Goal: Task Accomplishment & Management: Manage account settings

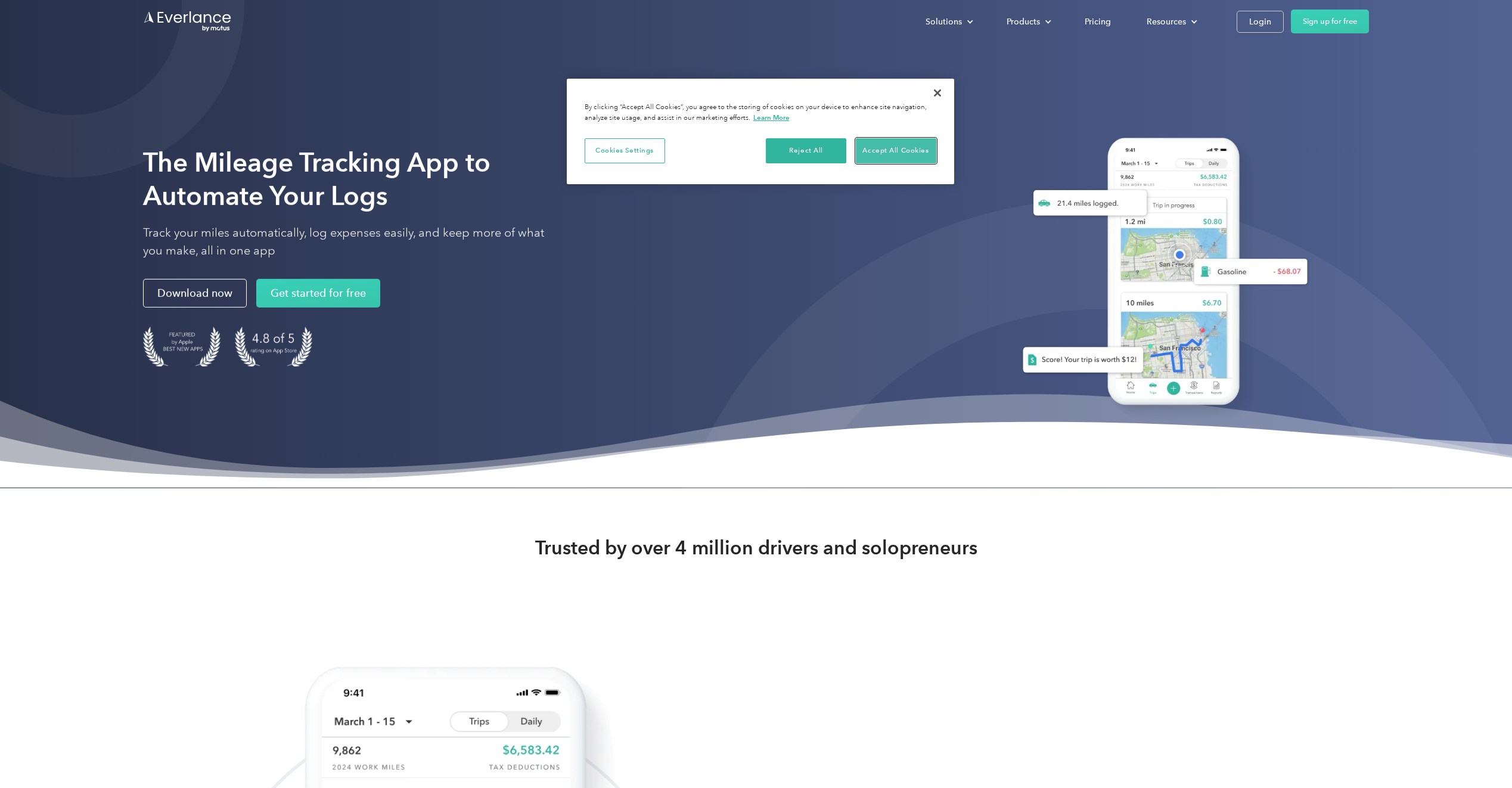
click at [880, 144] on button "Accept All Cookies" at bounding box center [897, 151] width 81 height 25
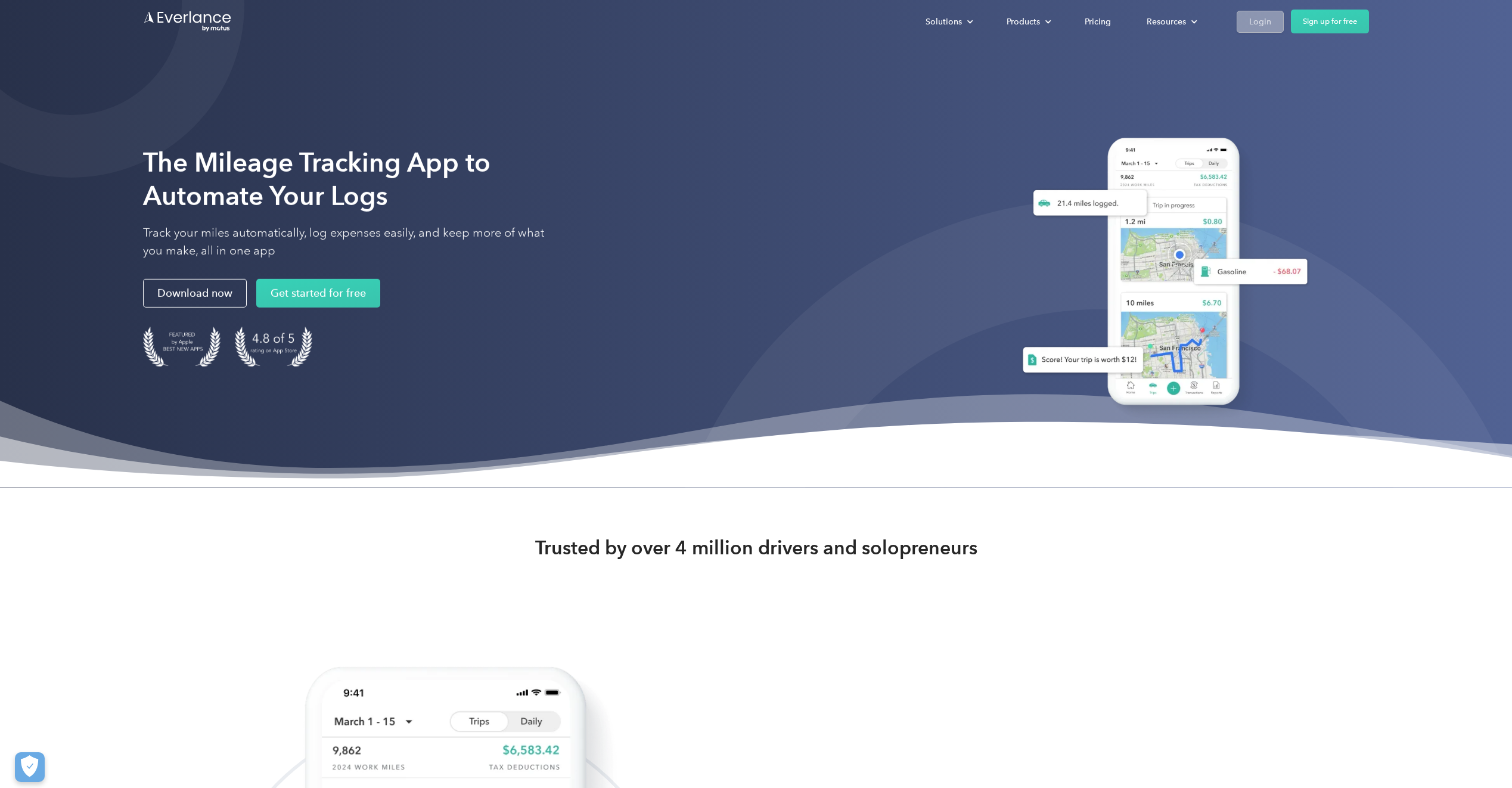
click at [1271, 14] on link "Login" at bounding box center [1260, 22] width 47 height 22
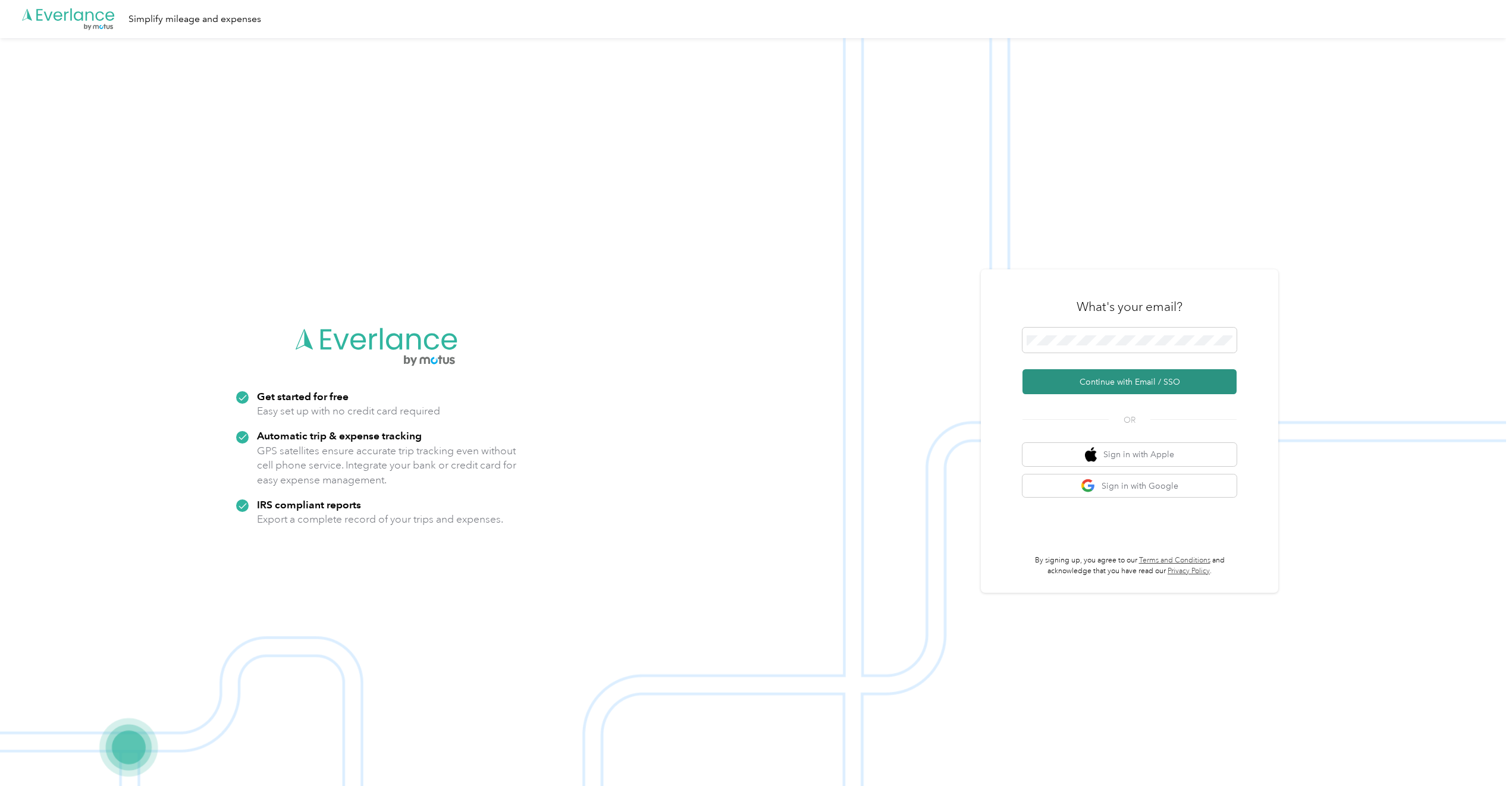
click at [1115, 384] on button "Continue with Email / SSO" at bounding box center [1129, 381] width 214 height 25
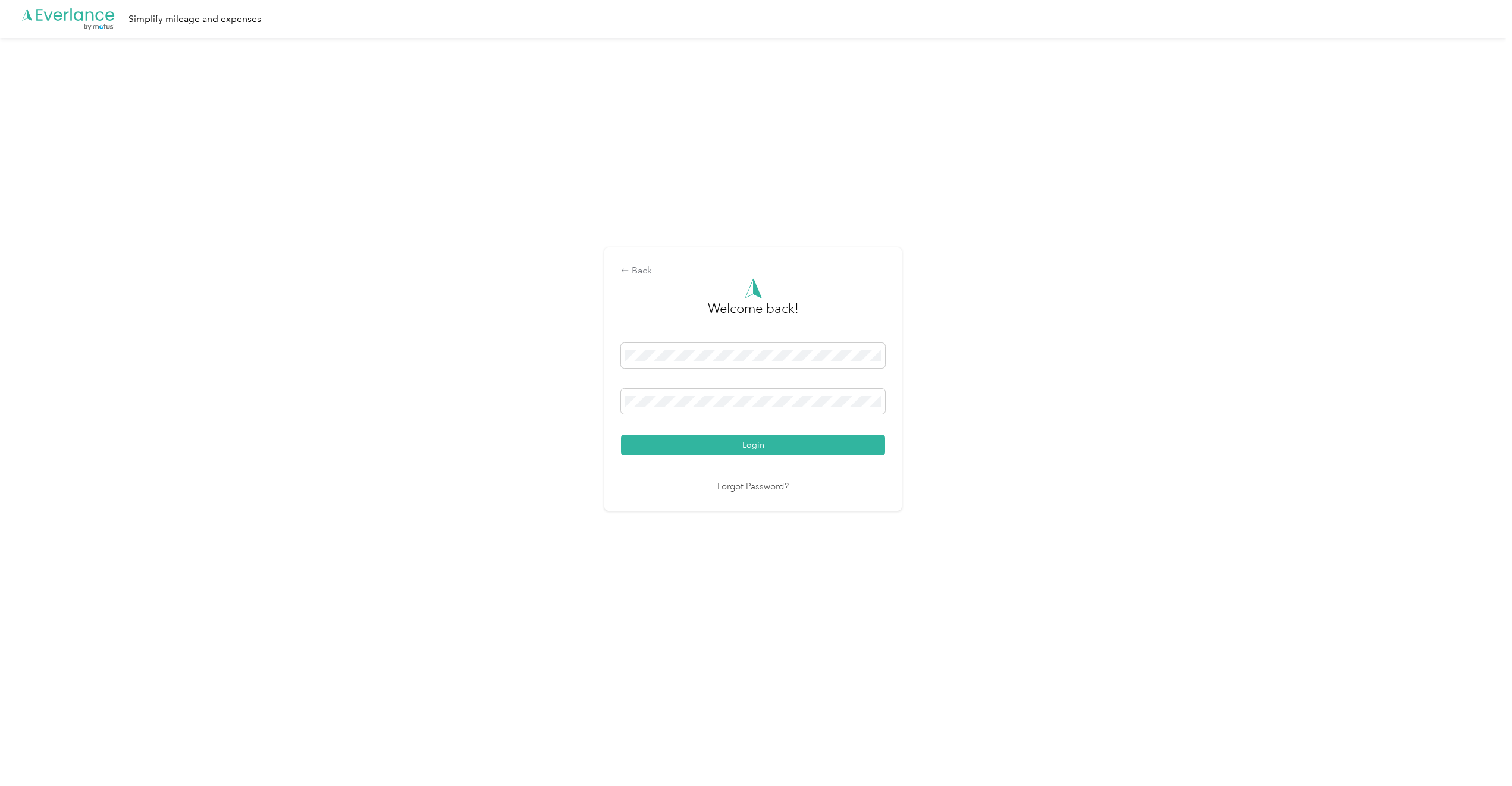
click at [620, 434] on button "Login" at bounding box center [752, 444] width 264 height 21
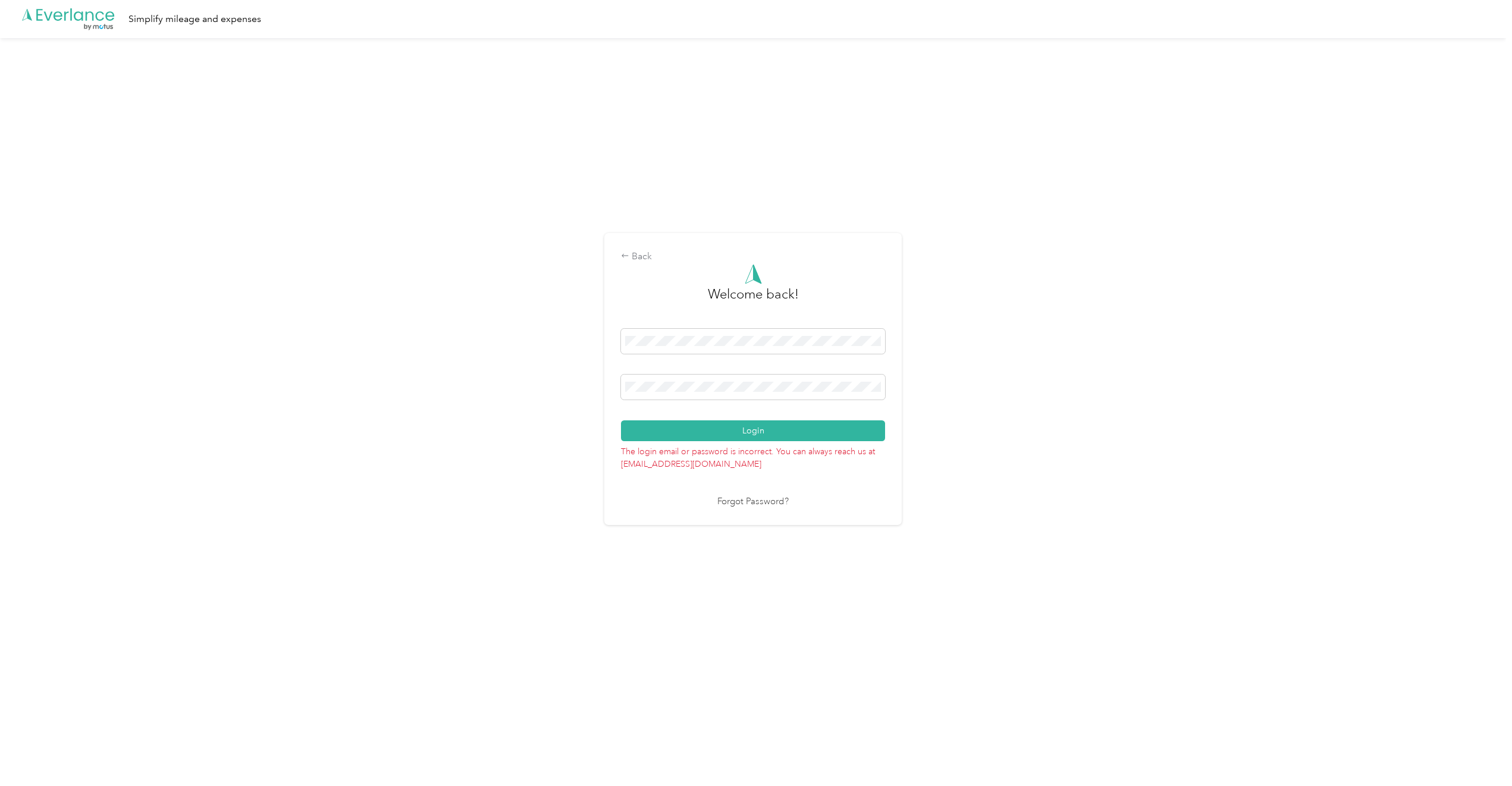
click at [588, 384] on div "Back Welcome back! Login The login email or password is incorrect. You can alwa…" at bounding box center [752, 384] width 1506 height 692
click at [779, 427] on button "Login" at bounding box center [752, 431] width 264 height 21
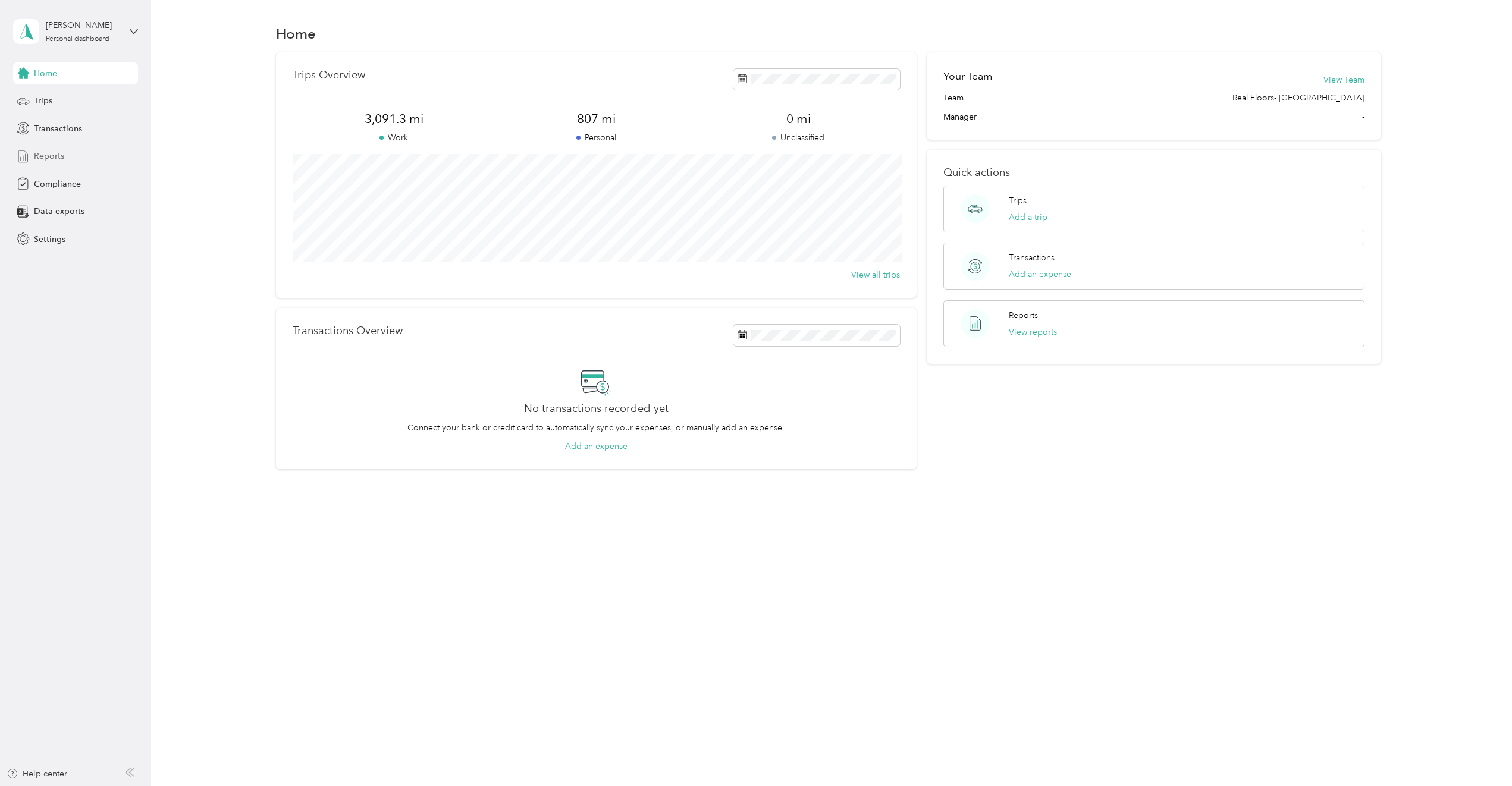
click at [81, 160] on div "Reports" at bounding box center [75, 156] width 125 height 21
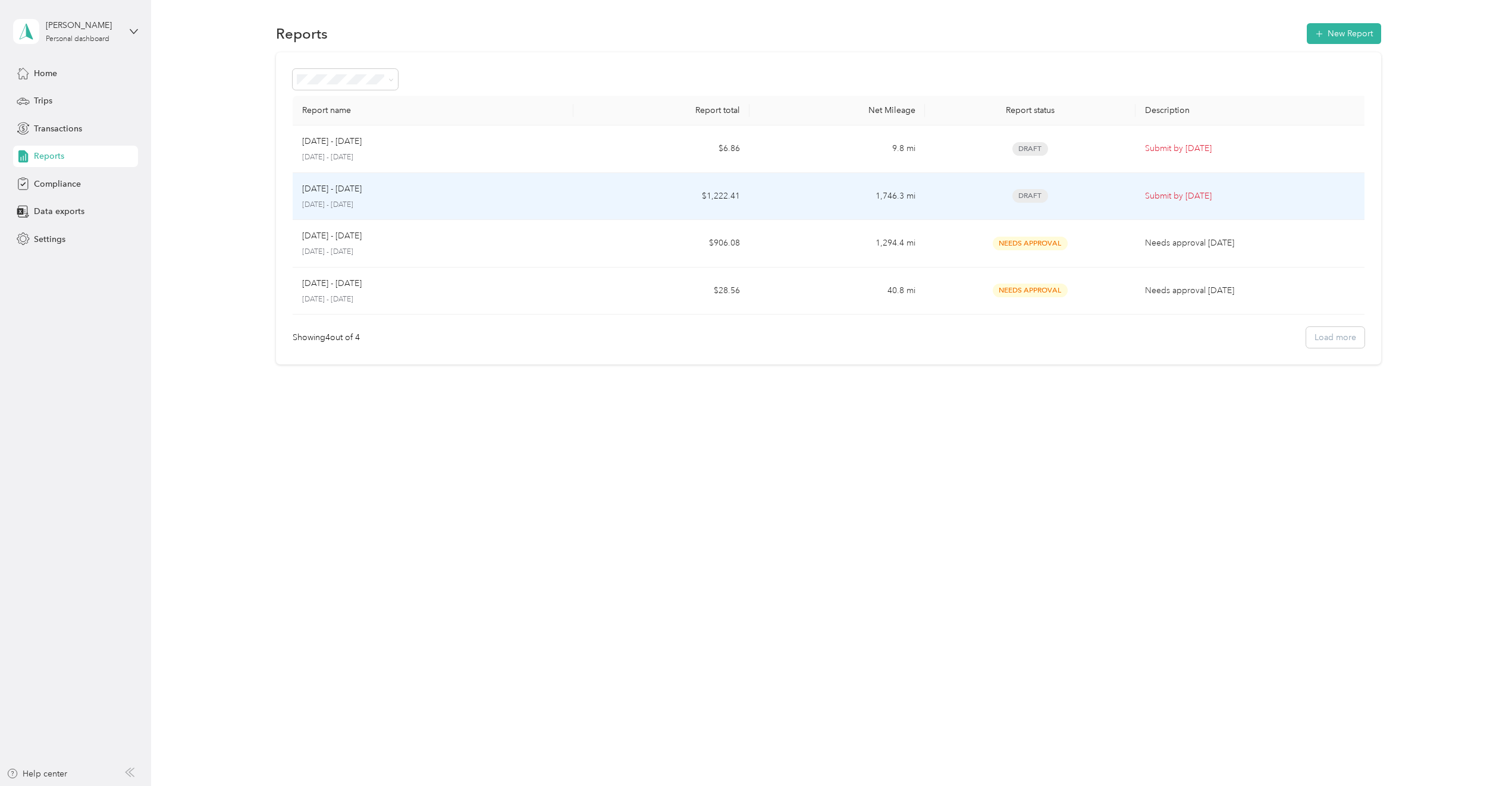
click at [762, 197] on td "1,746.3 mi" at bounding box center [837, 197] width 175 height 48
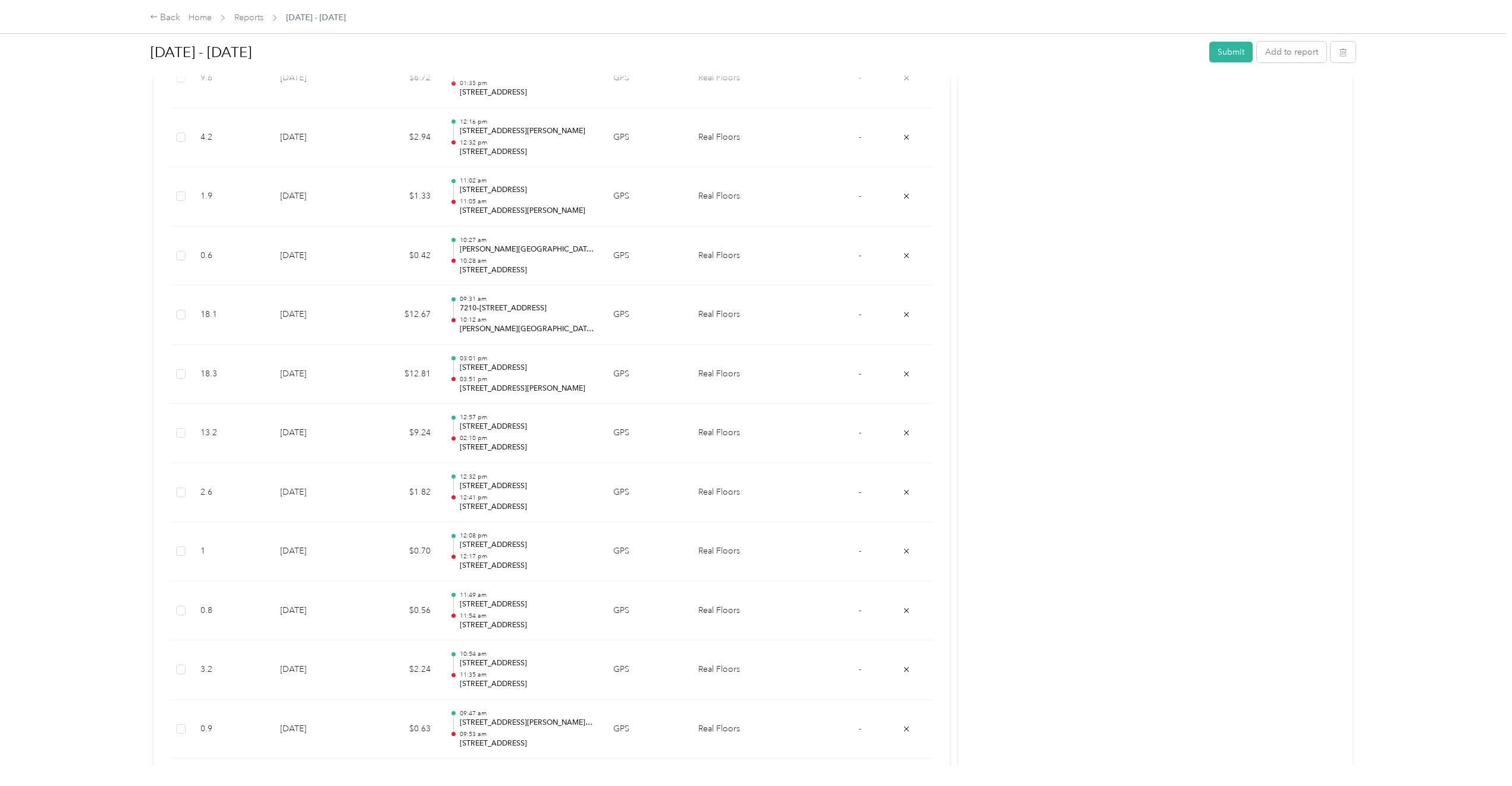
scroll to position [8442, 0]
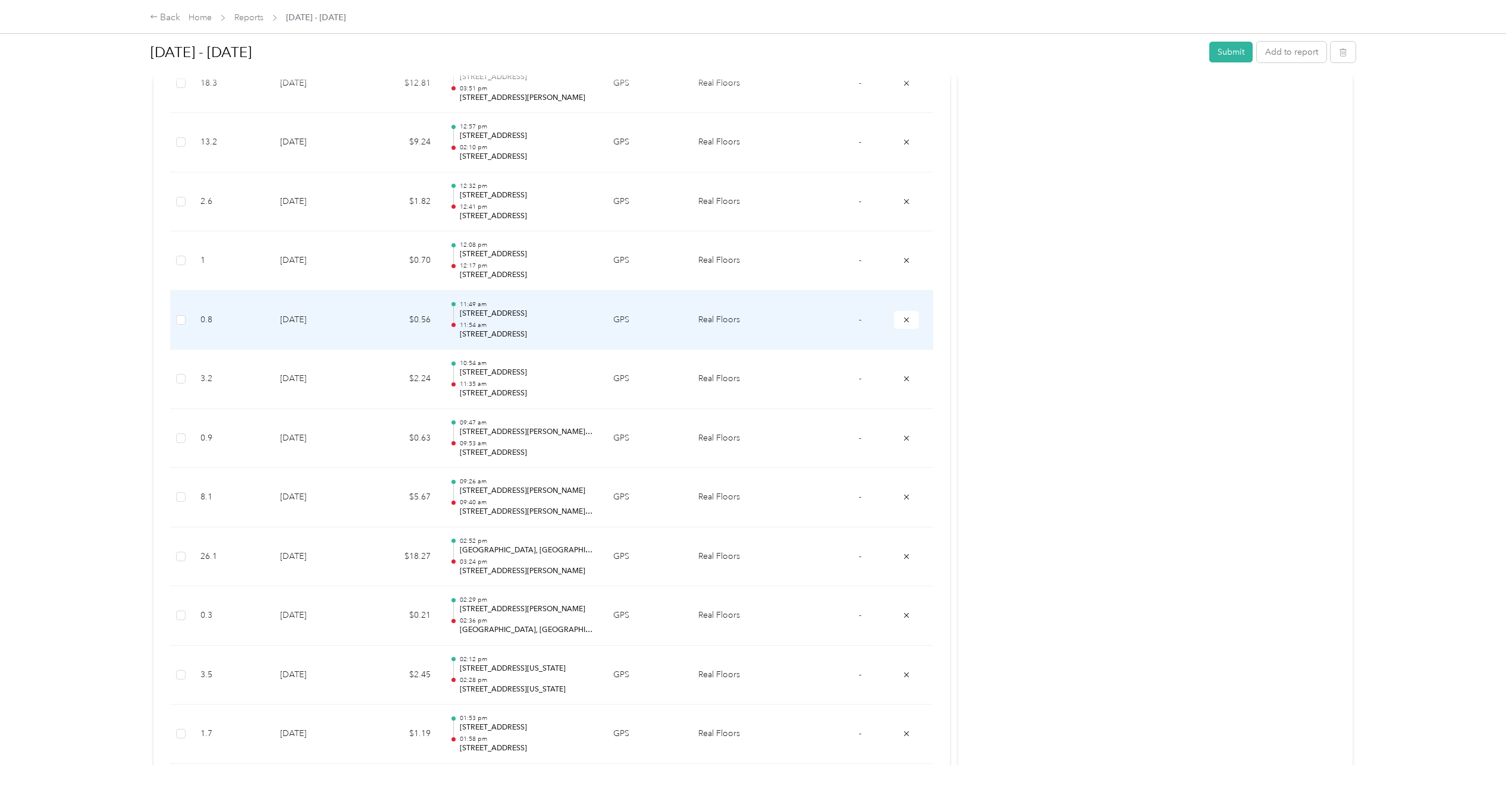
click at [527, 311] on p "811 E Prince Rd, Mountain View, Tucson, AZ" at bounding box center [527, 314] width 135 height 11
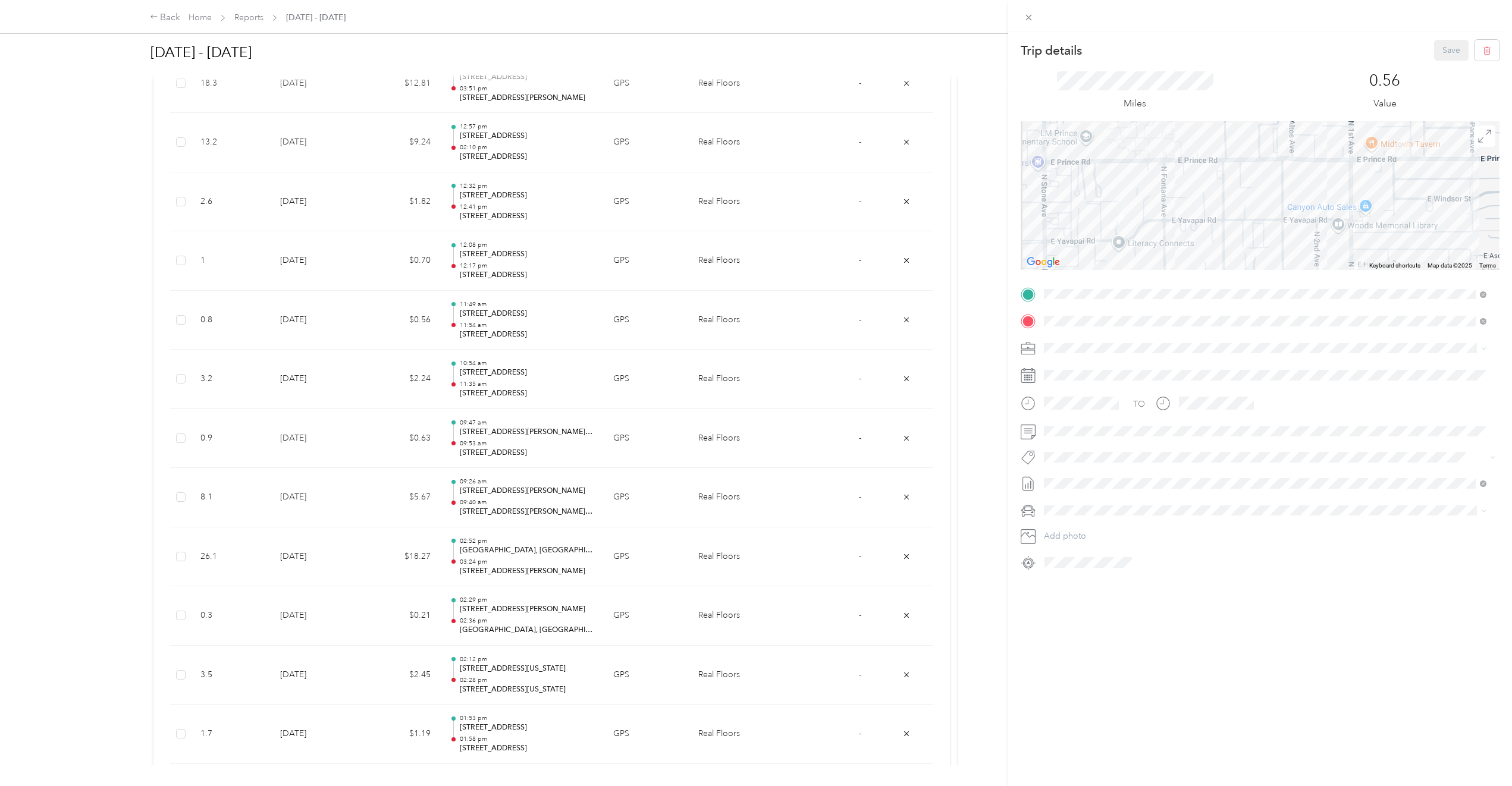
click at [489, 388] on div "Trip details Save This trip cannot be edited because it is either under review,…" at bounding box center [756, 393] width 1512 height 786
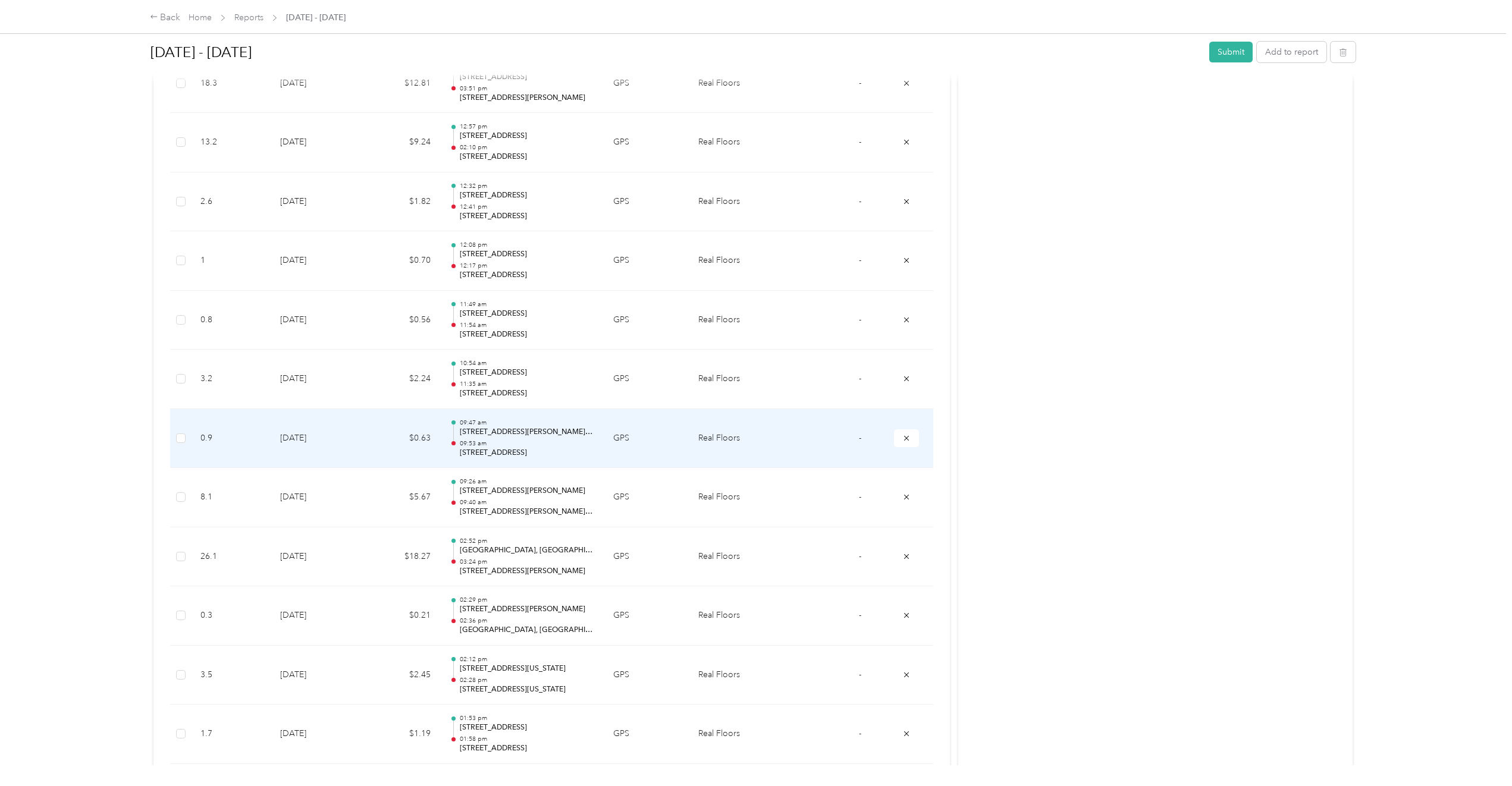
click at [500, 441] on p "09:53 am" at bounding box center [527, 443] width 135 height 8
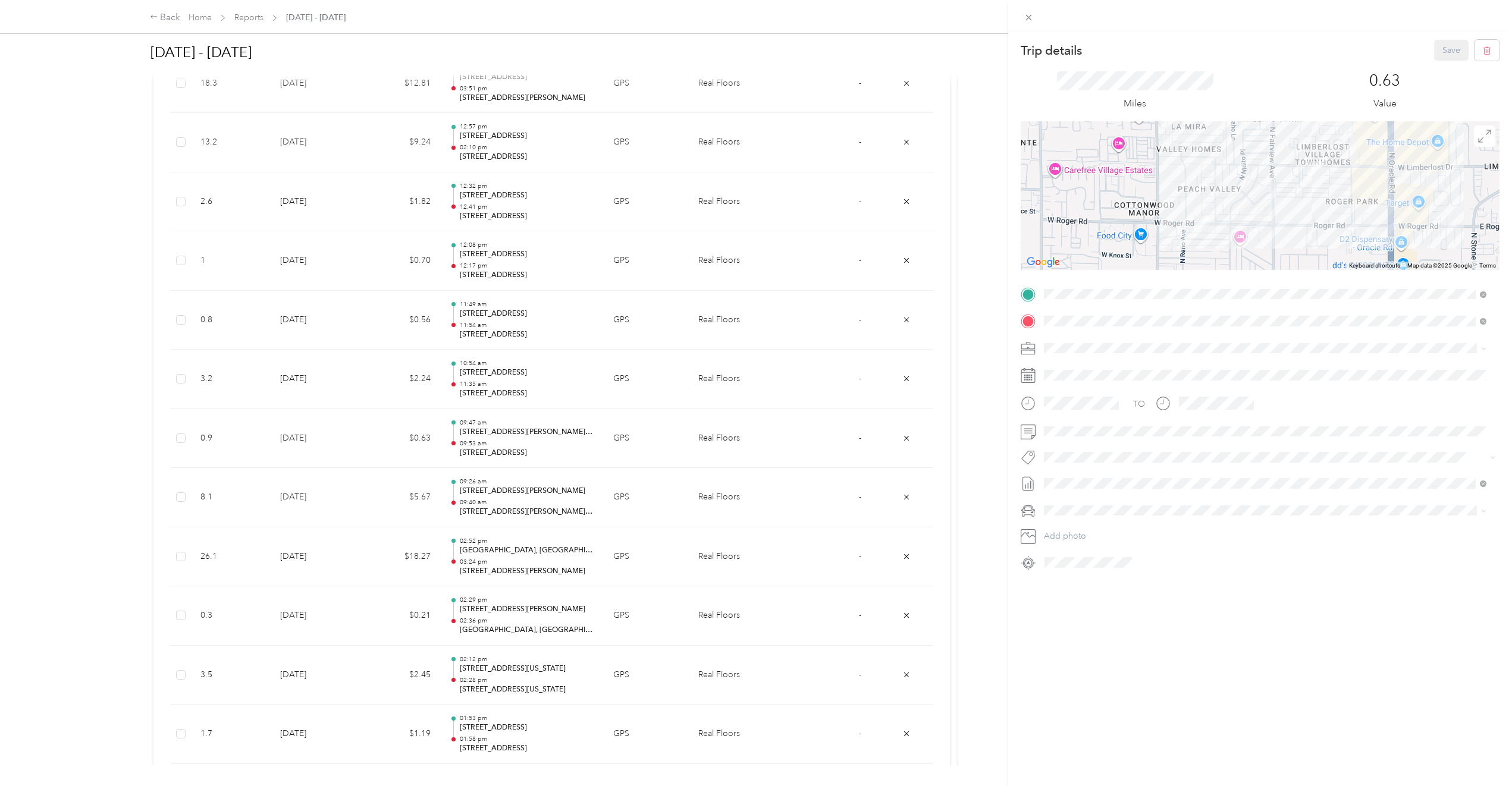
click at [490, 488] on div "Trip details Save This trip cannot be edited because it is either under review,…" at bounding box center [756, 393] width 1512 height 786
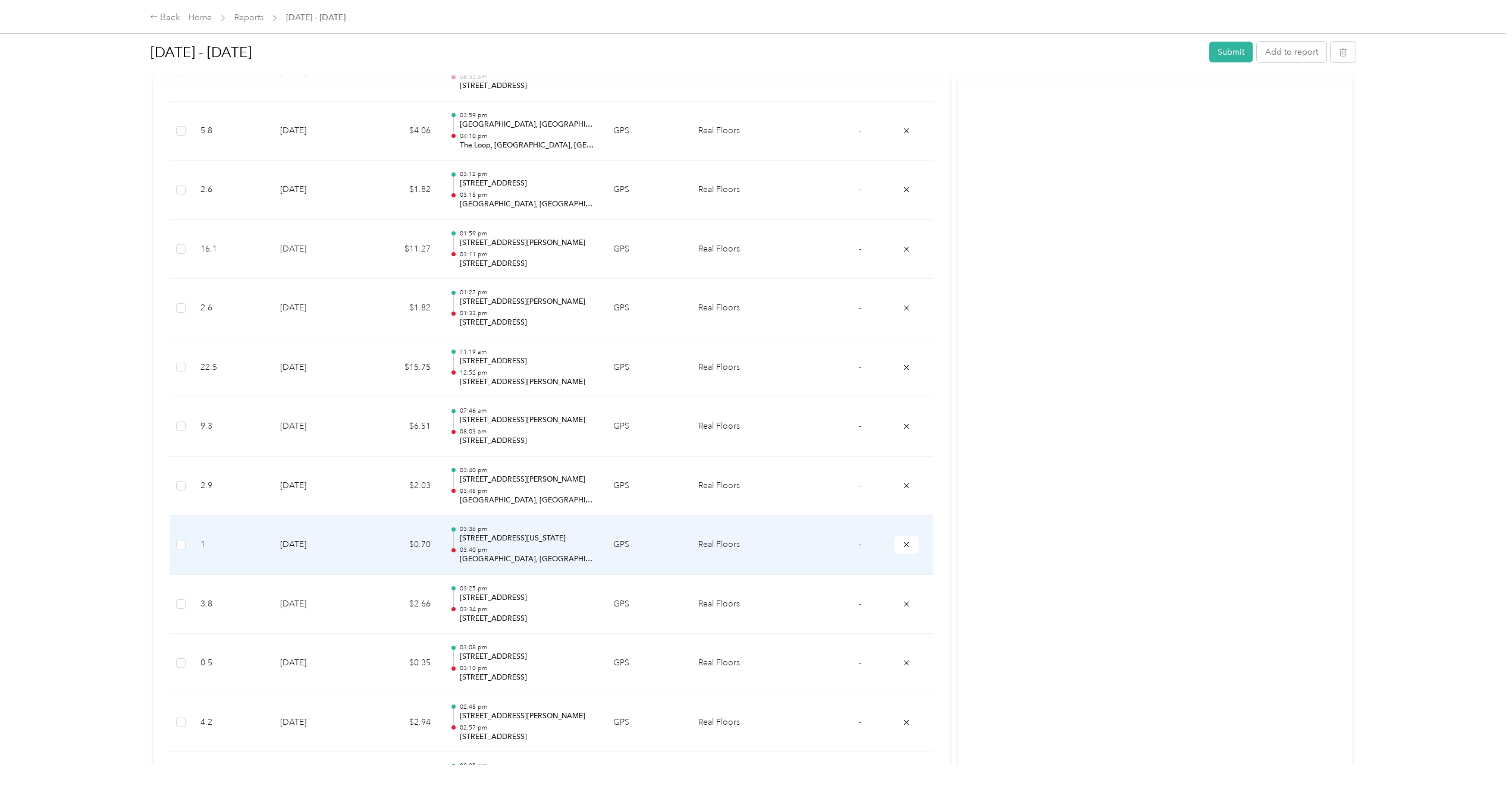
scroll to position [6599, 0]
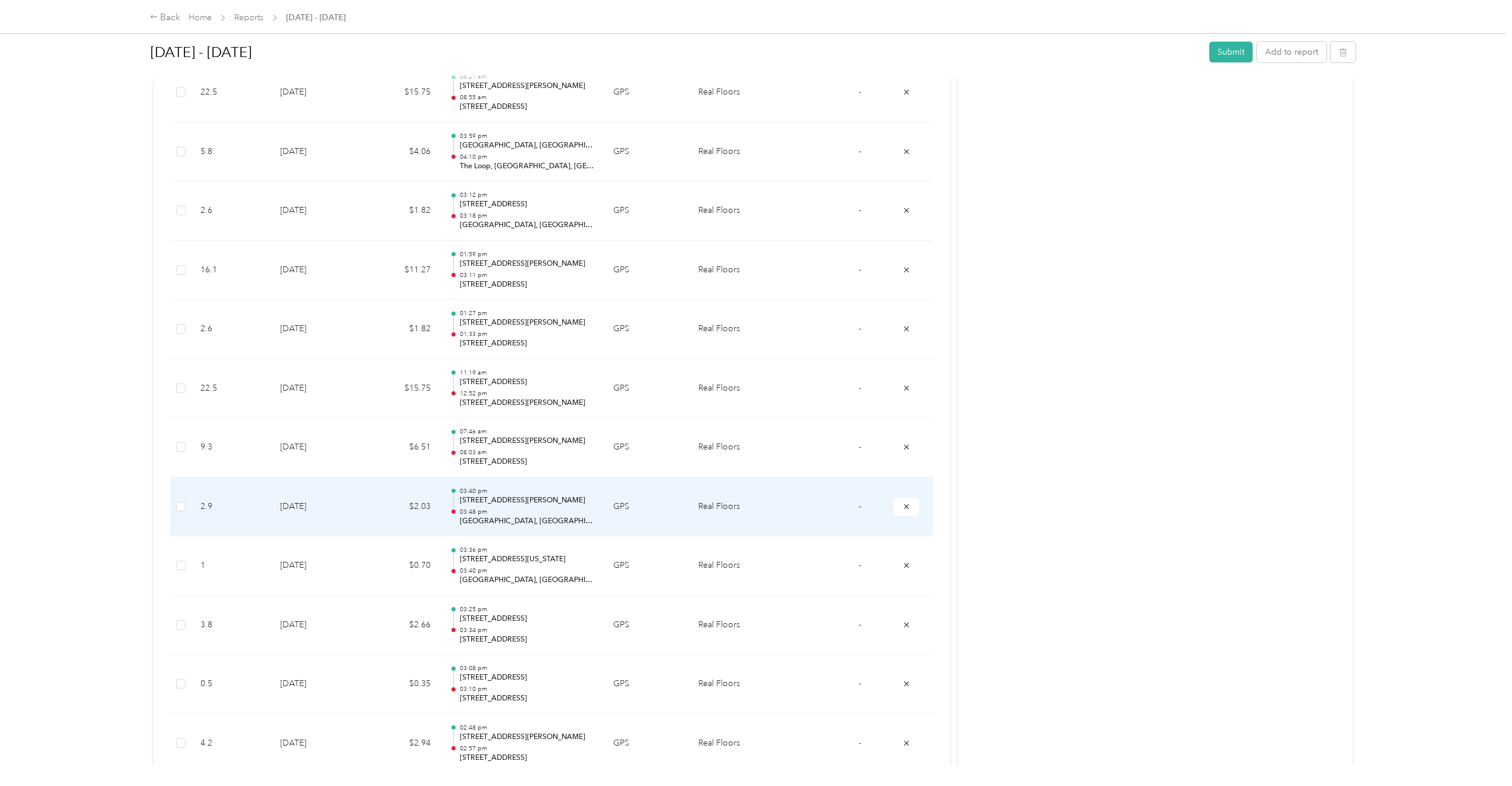
click at [564, 506] on p "250–274 W Speedway Blvd, Dunbar-Spring, Tucson, AZ" at bounding box center [527, 501] width 135 height 11
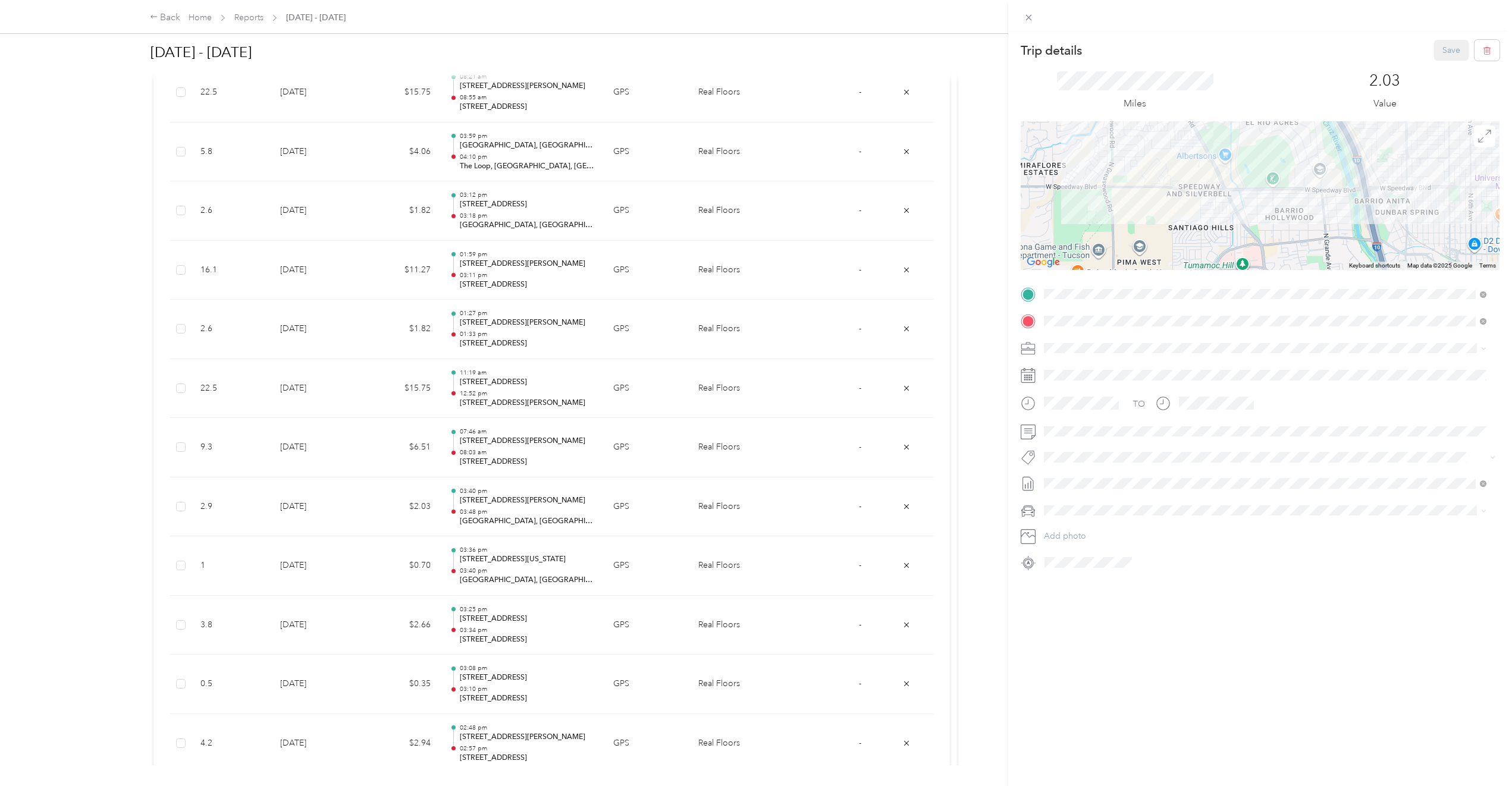
click at [528, 566] on div "Trip details Save This trip cannot be edited because it is either under review,…" at bounding box center [756, 393] width 1512 height 786
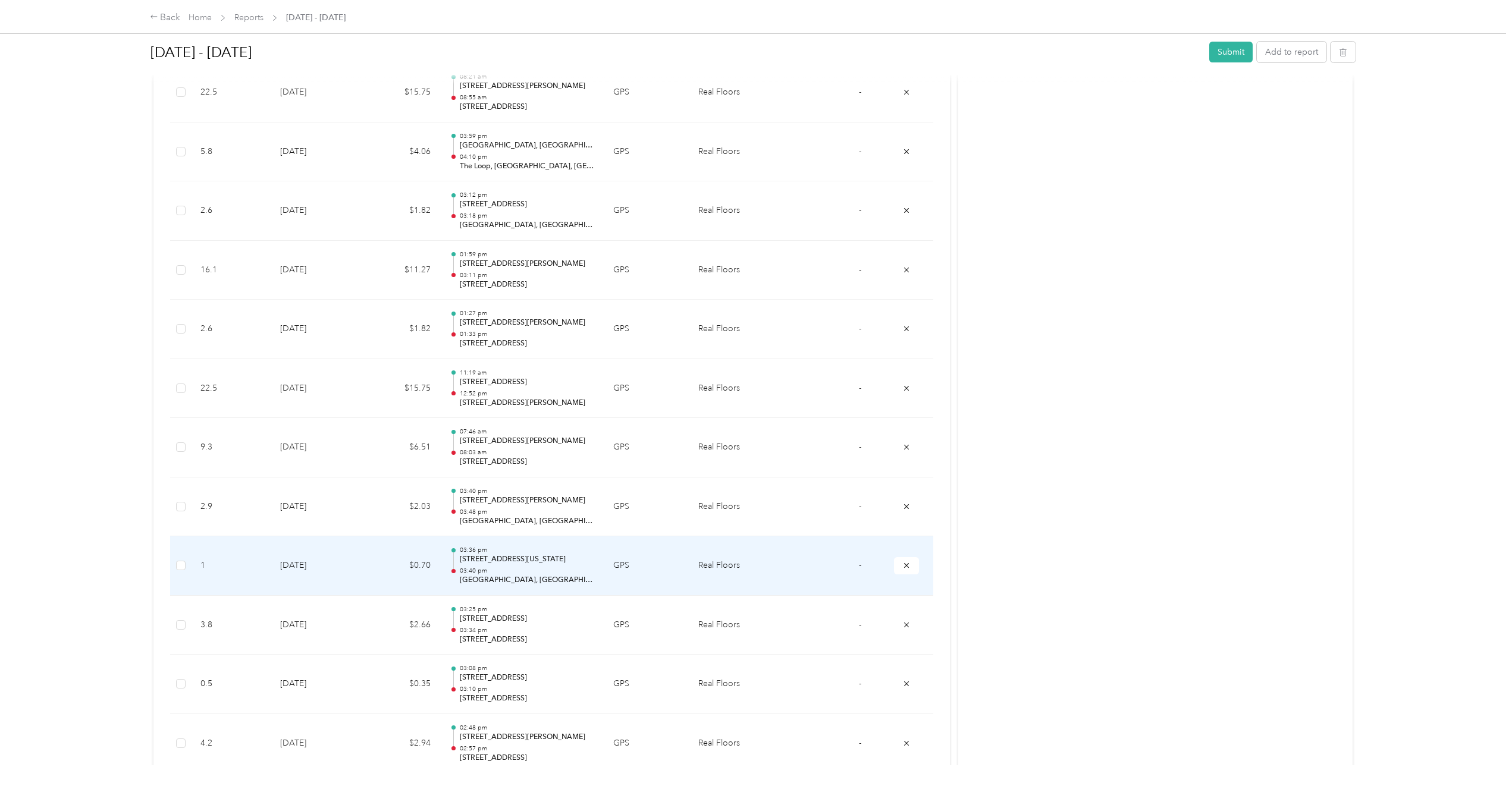
click at [516, 554] on p "855, East Speedway Boulevard, Tucson, Pima County, Arizona, 85719, USA" at bounding box center [527, 560] width 135 height 11
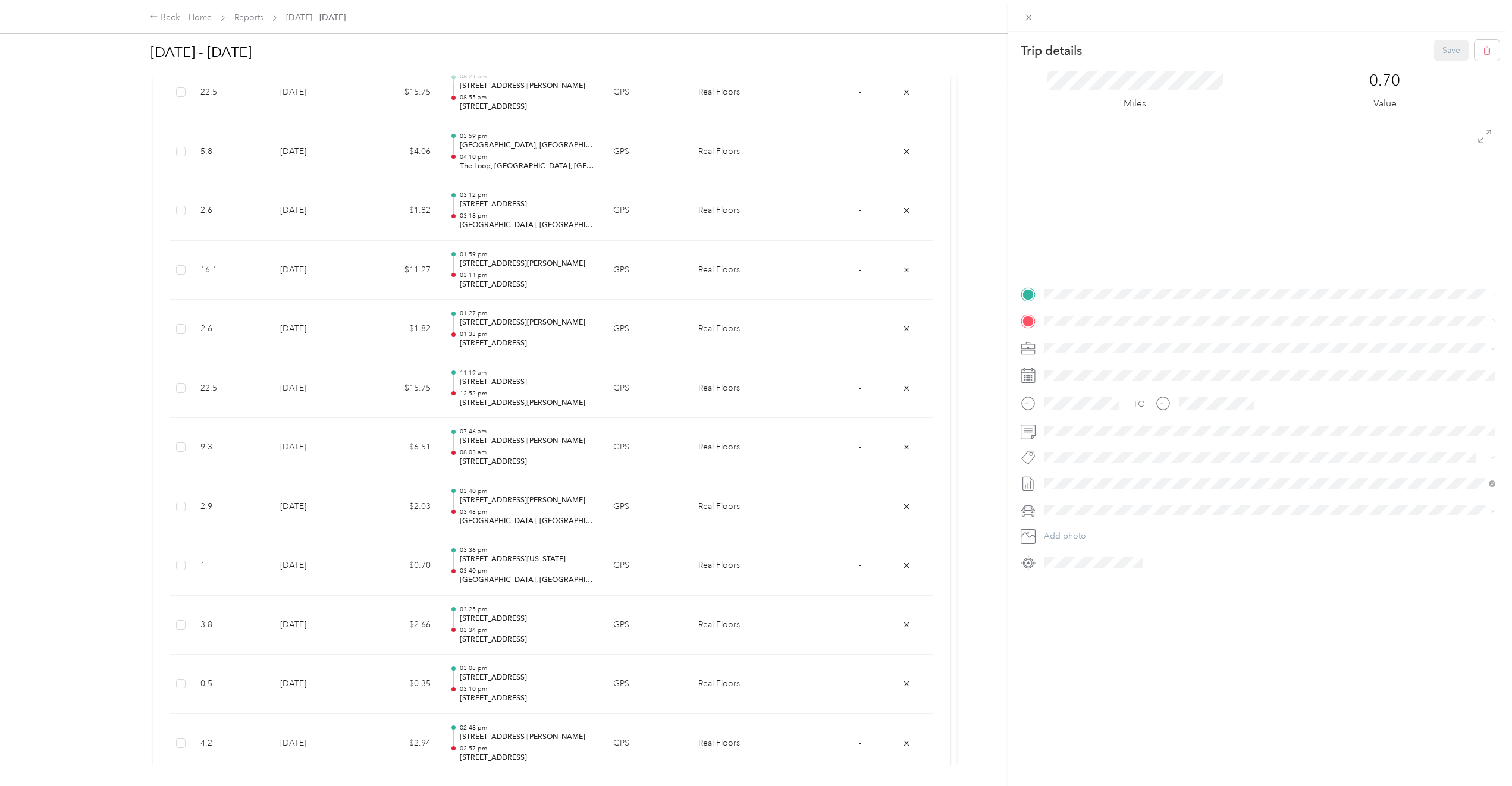
click at [523, 508] on div "Trip details Save This trip cannot be edited because it is either under review,…" at bounding box center [756, 393] width 1512 height 786
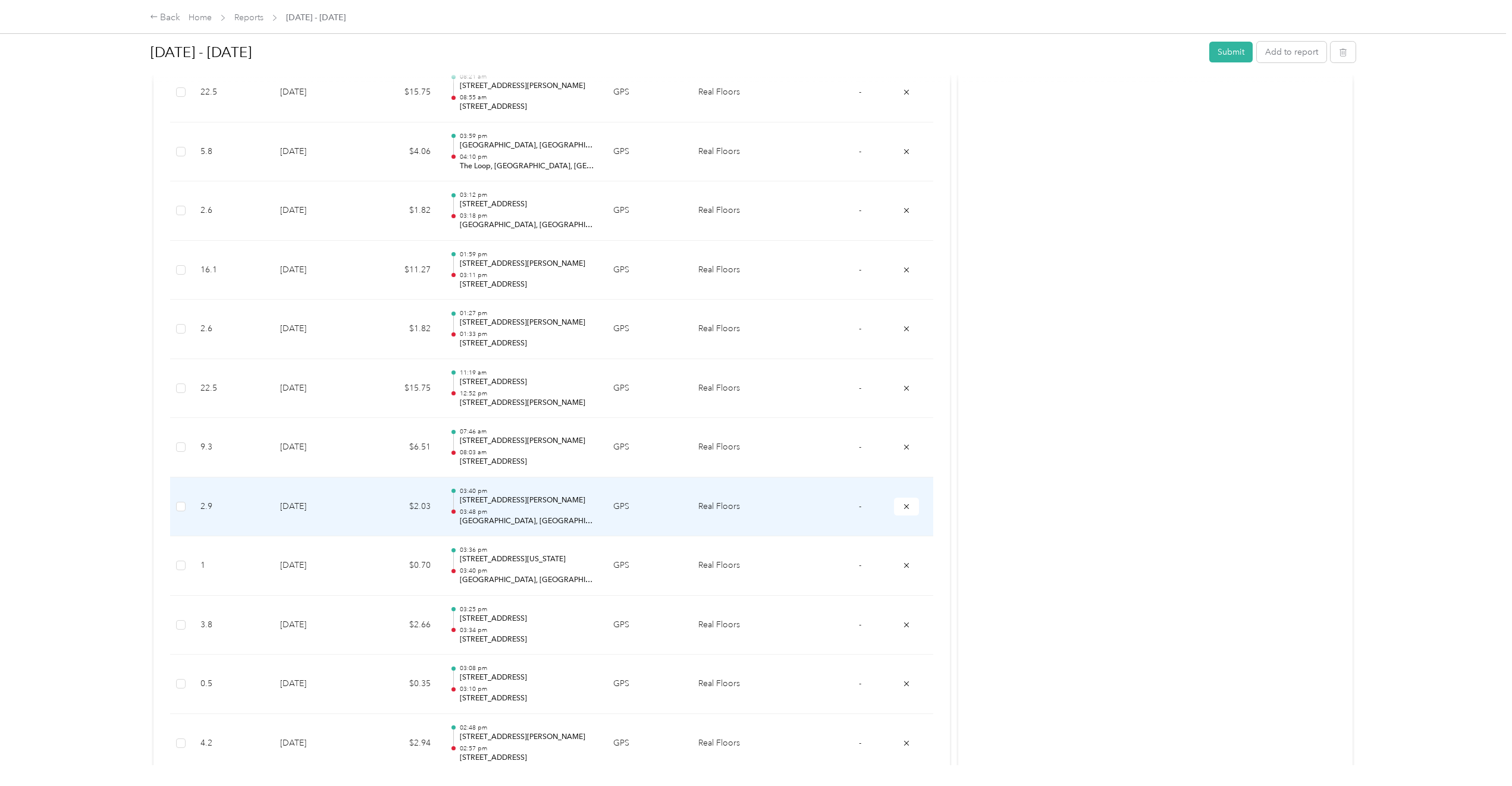
click at [534, 496] on p "250–274 W Speedway Blvd, Dunbar-Spring, Tucson, AZ" at bounding box center [527, 501] width 135 height 11
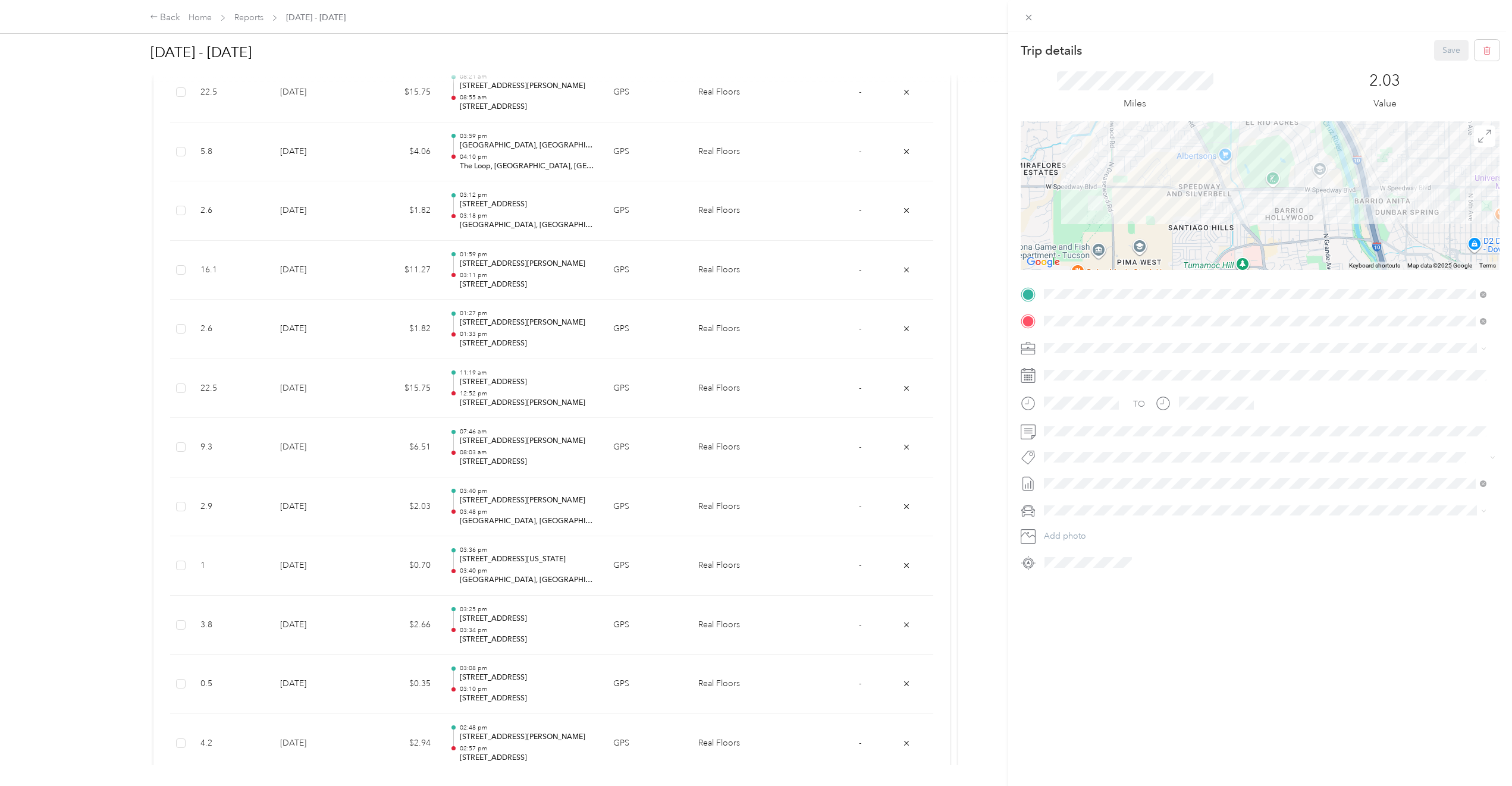
click at [522, 506] on div "Trip details Save This trip cannot be edited because it is either under review,…" at bounding box center [756, 393] width 1512 height 786
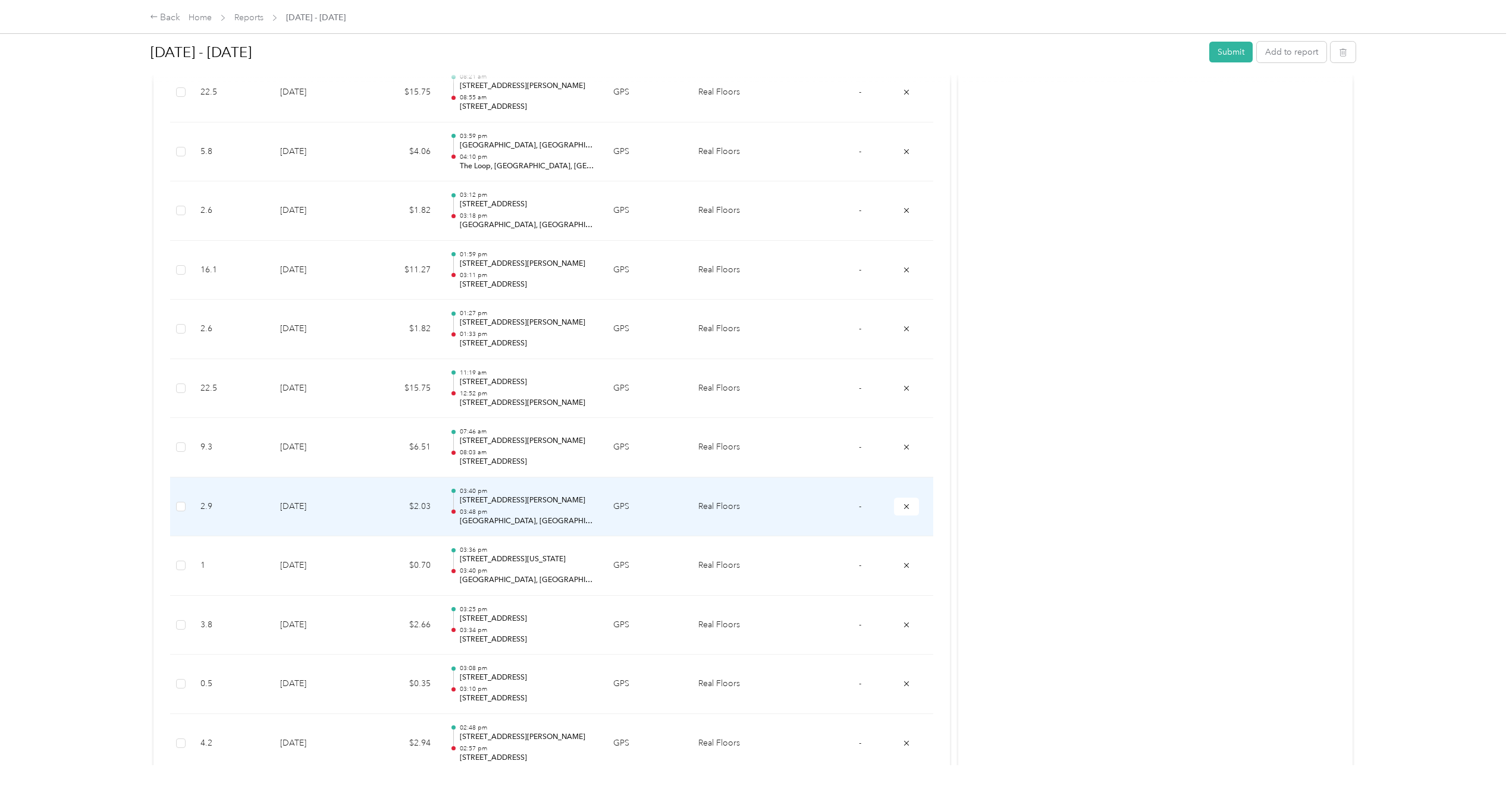
click at [520, 500] on p "250–274 W Speedway Blvd, Dunbar-Spring, Tucson, AZ" at bounding box center [527, 501] width 135 height 11
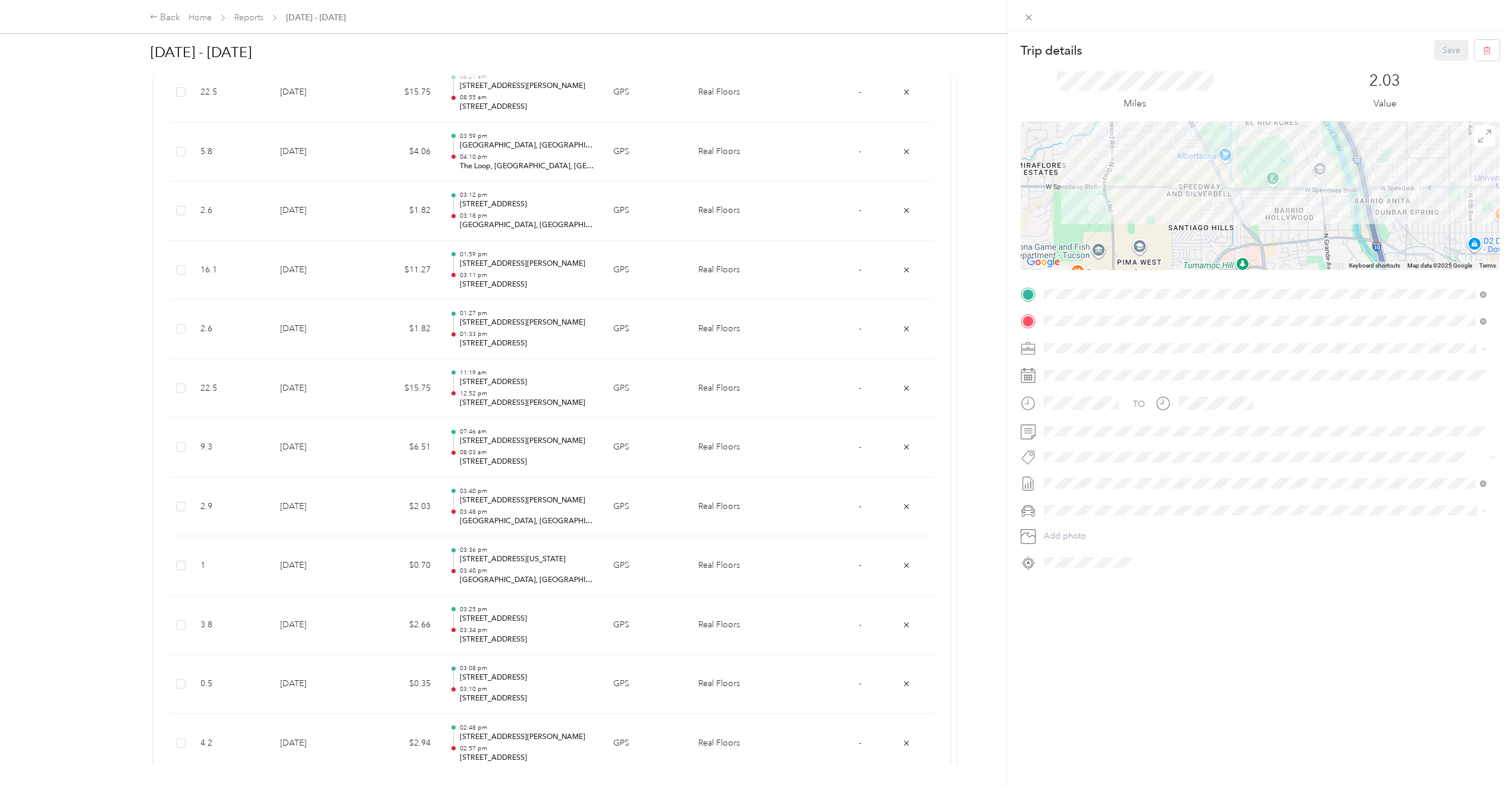
drag, startPoint x: 518, startPoint y: 504, endPoint x: 464, endPoint y: 501, distance: 54.1
click at [464, 501] on div "Trip details Save This trip cannot be edited because it is either under review,…" at bounding box center [756, 393] width 1512 height 786
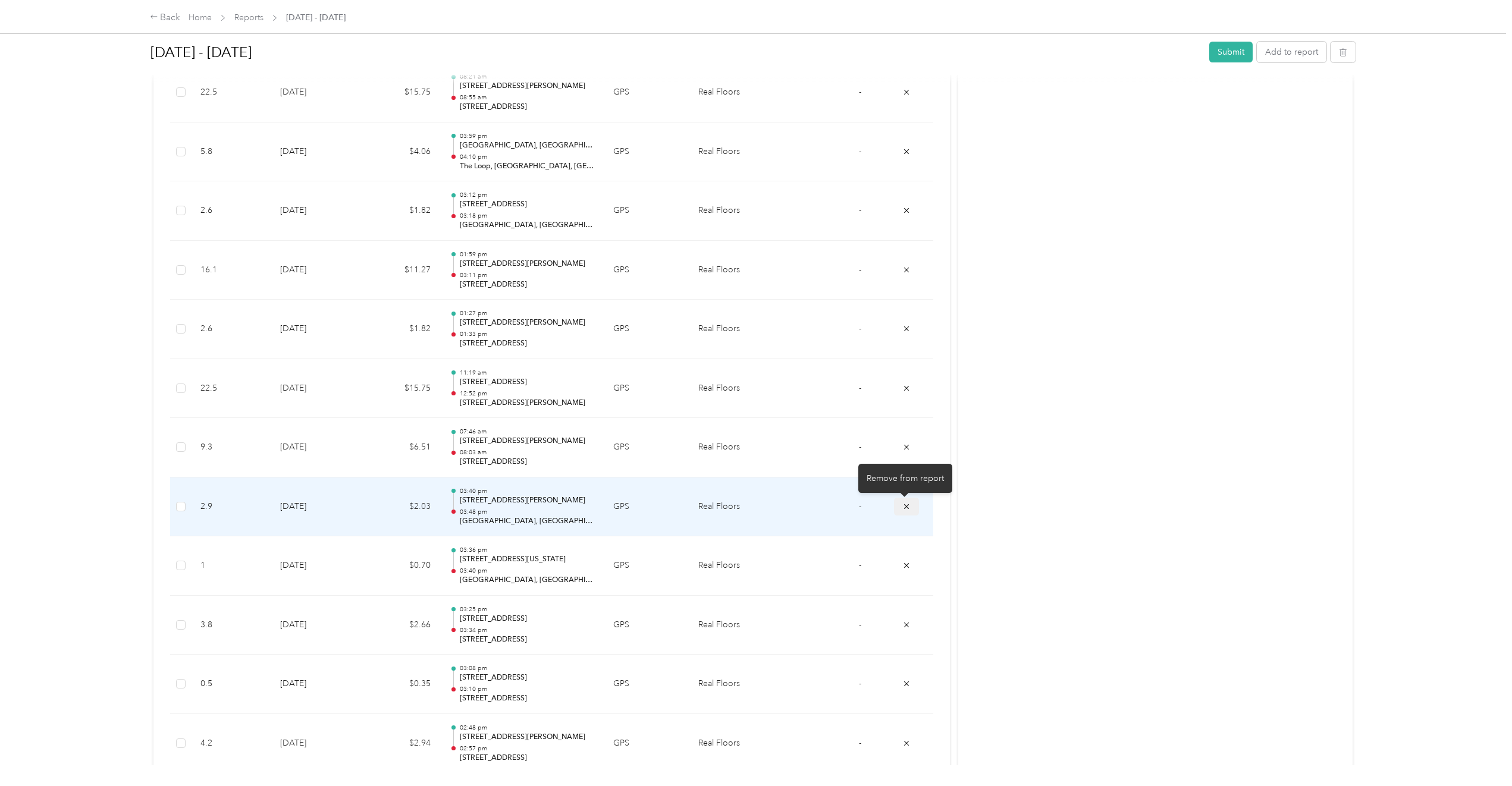
click at [904, 503] on icon "submit" at bounding box center [905, 506] width 8 height 8
click at [905, 508] on icon "submit" at bounding box center [905, 506] width 8 height 8
click at [903, 478] on div "Remove from report" at bounding box center [904, 478] width 94 height 29
click at [902, 508] on icon "submit" at bounding box center [905, 506] width 8 height 8
click at [531, 508] on p "03:40 pm" at bounding box center [527, 511] width 135 height 8
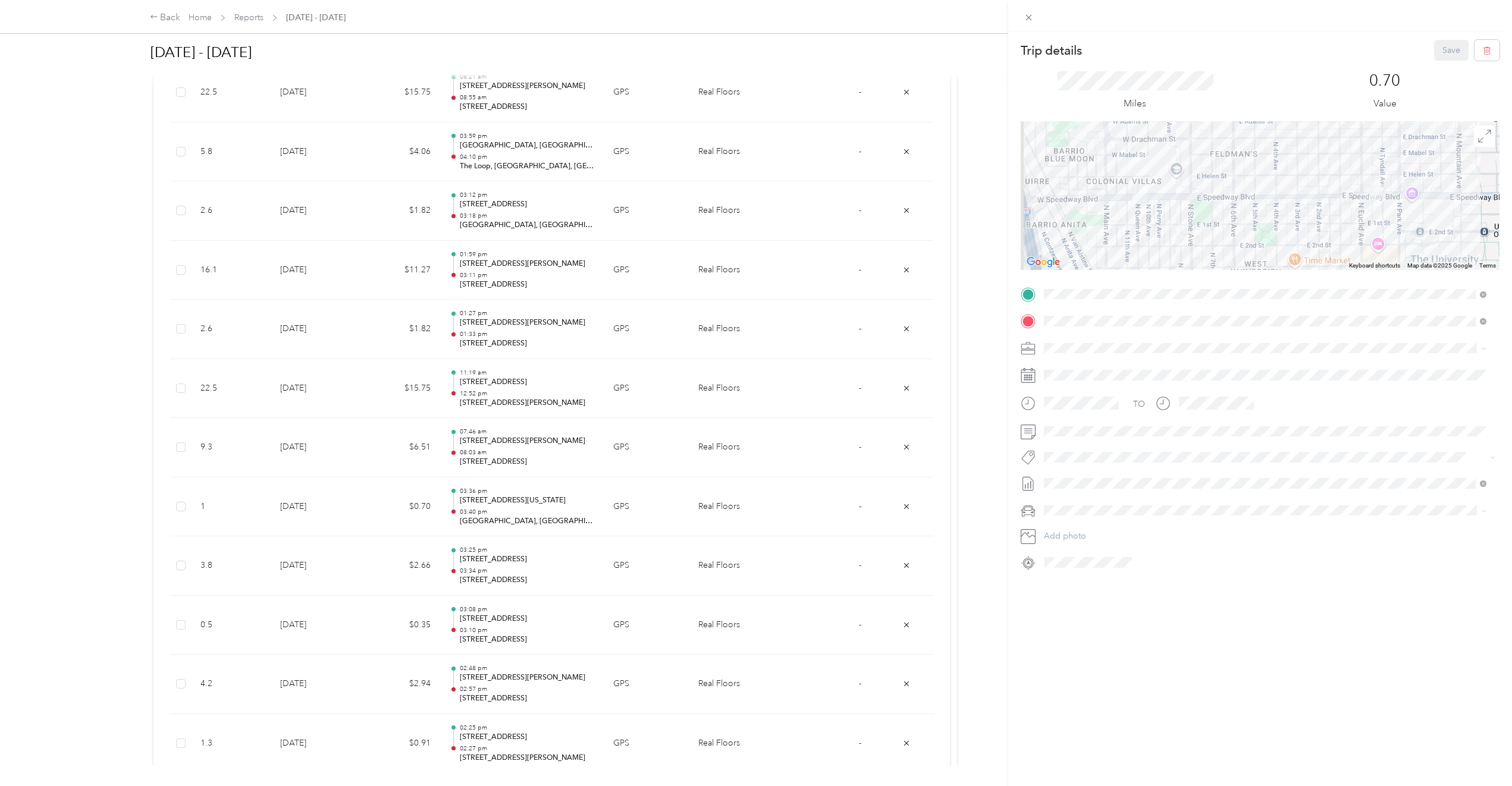
click at [528, 458] on div "Trip details Save This trip cannot be edited because it is either under review,…" at bounding box center [756, 393] width 1512 height 786
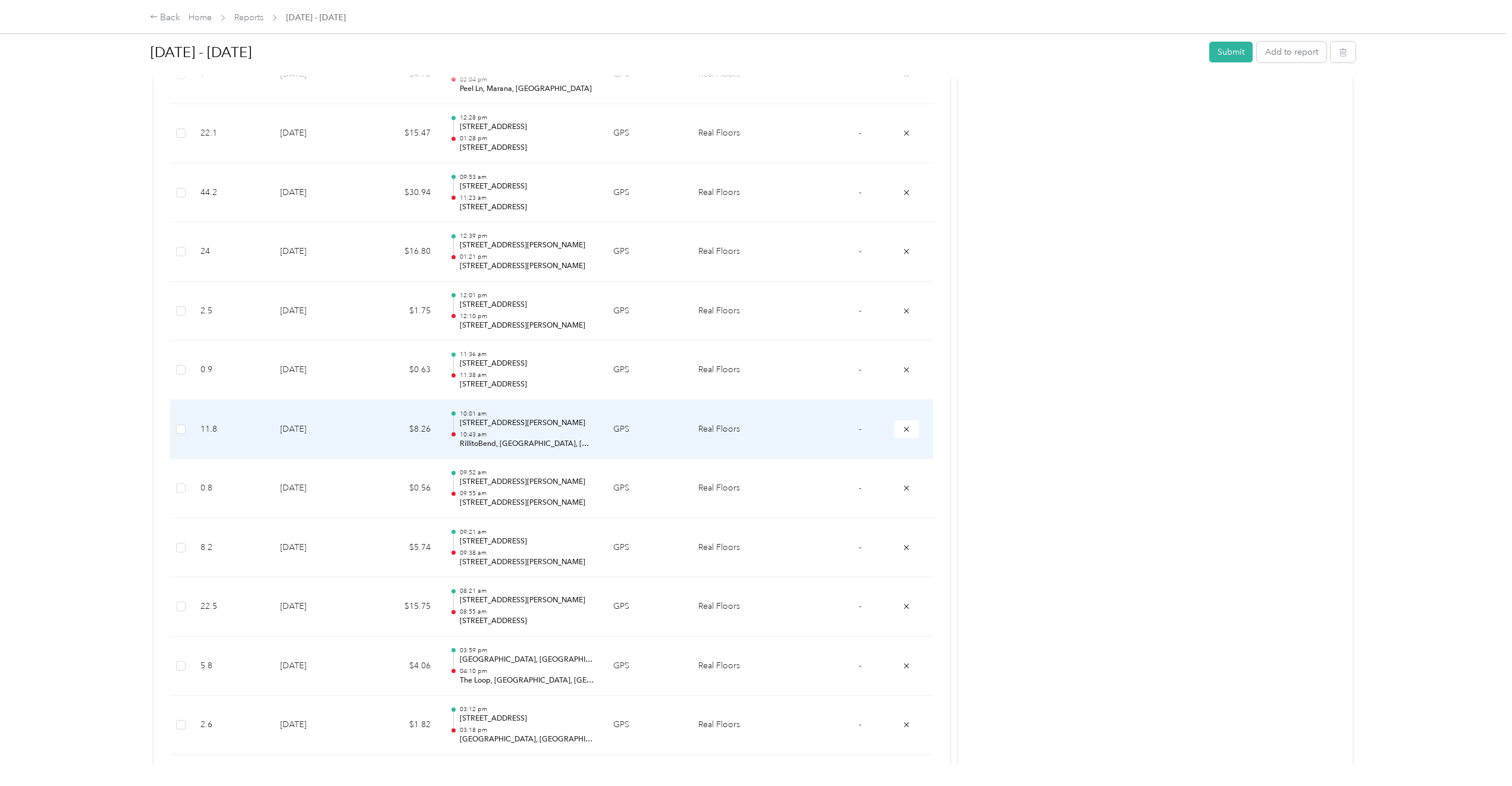
scroll to position [6064, 0]
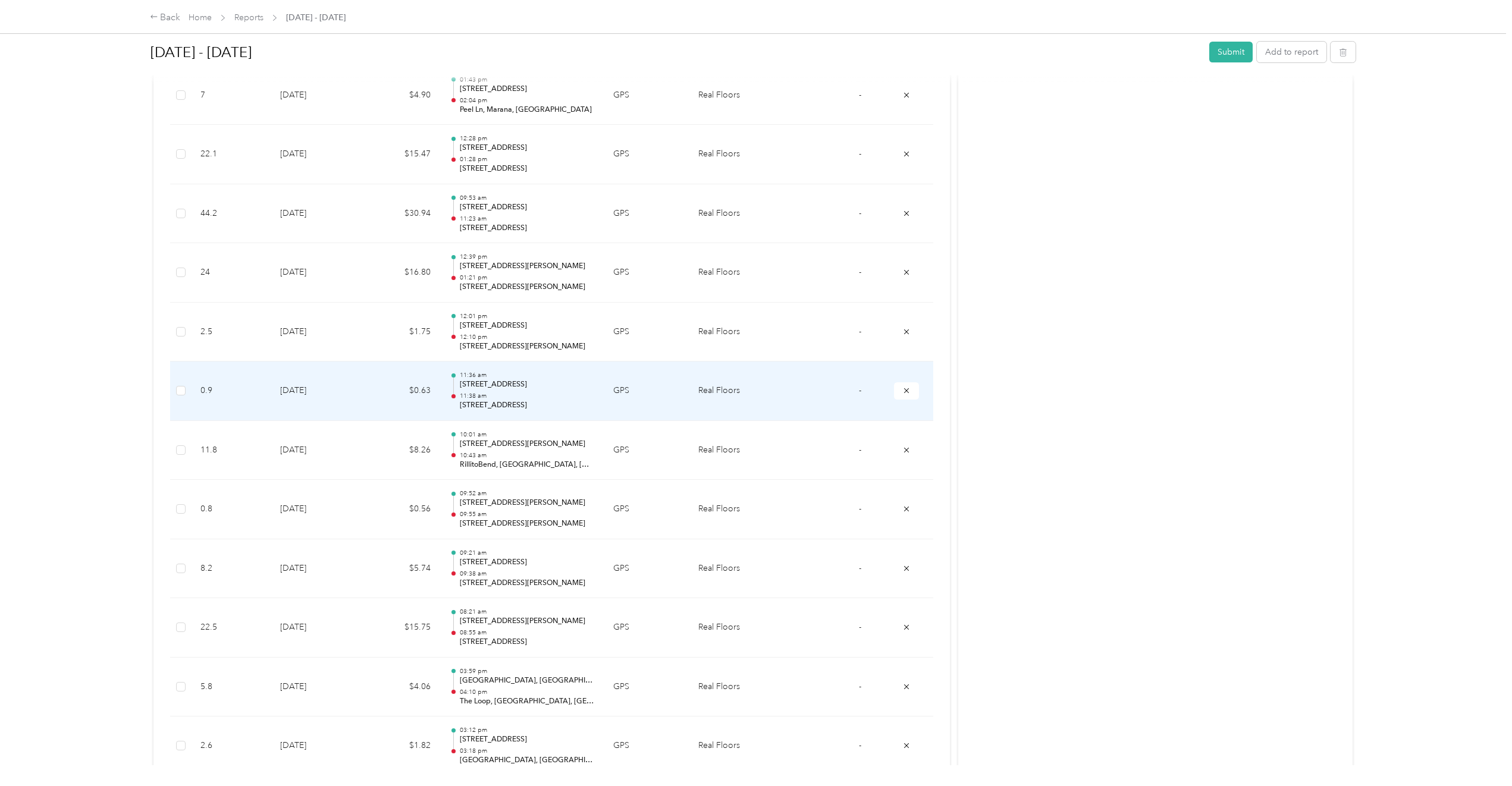
click at [525, 394] on p "11:38 am" at bounding box center [527, 396] width 135 height 8
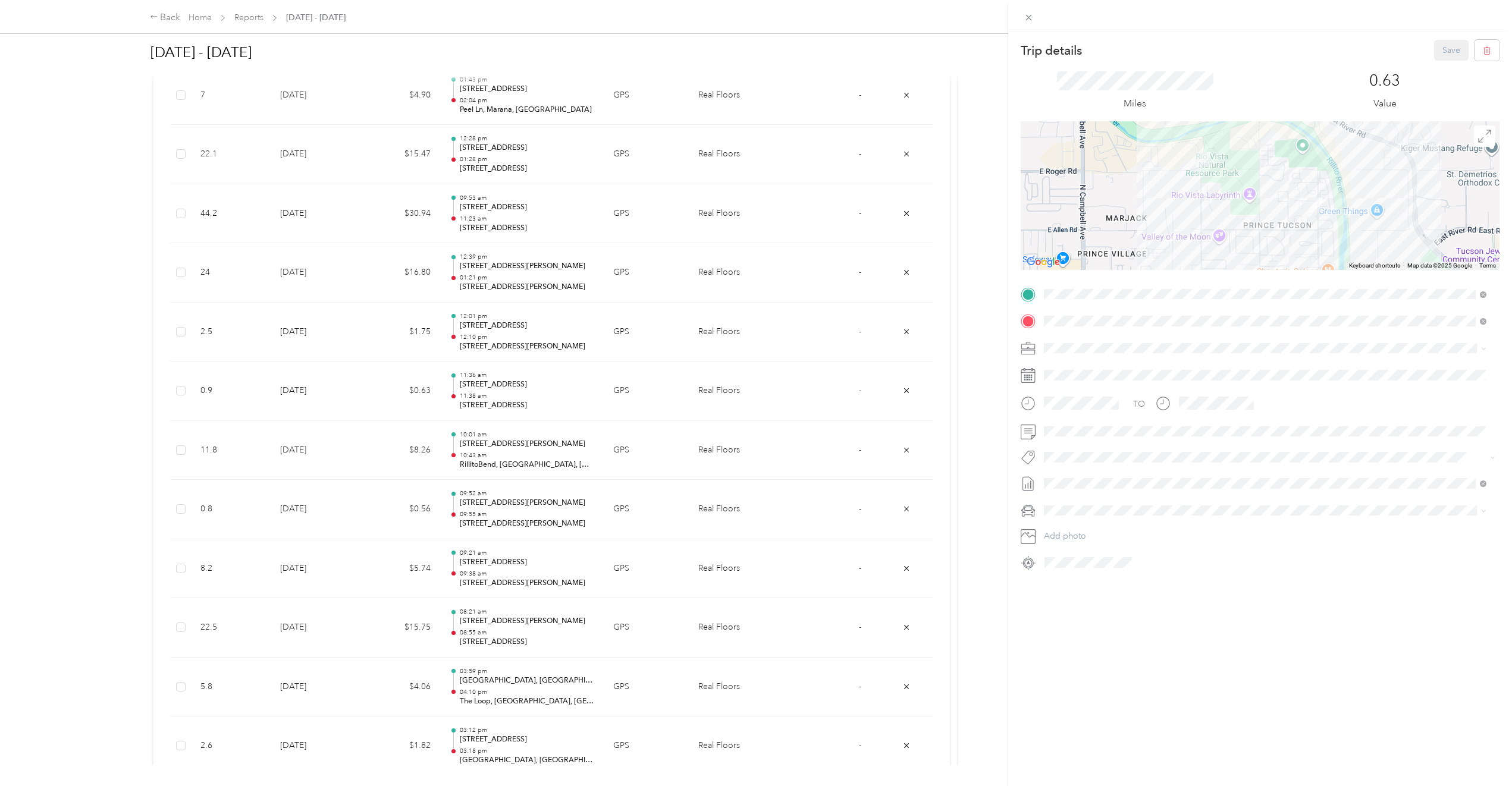
click at [536, 344] on div "Trip details Save This trip cannot be edited because it is either under review,…" at bounding box center [756, 393] width 1512 height 786
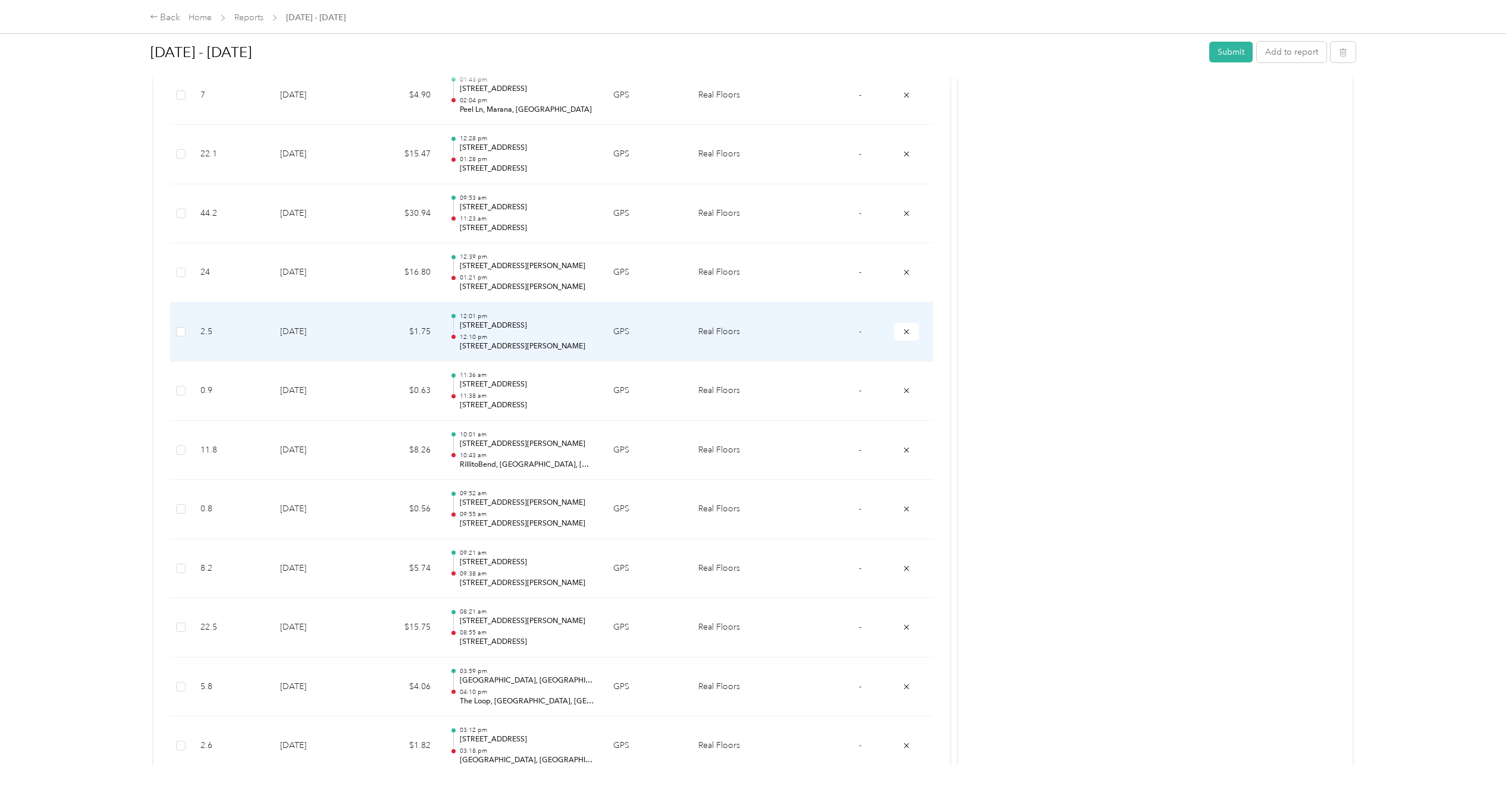
click at [538, 331] on p "3875 N Country Club Rd, RillitoBend, Tucson, AZ" at bounding box center [527, 326] width 135 height 11
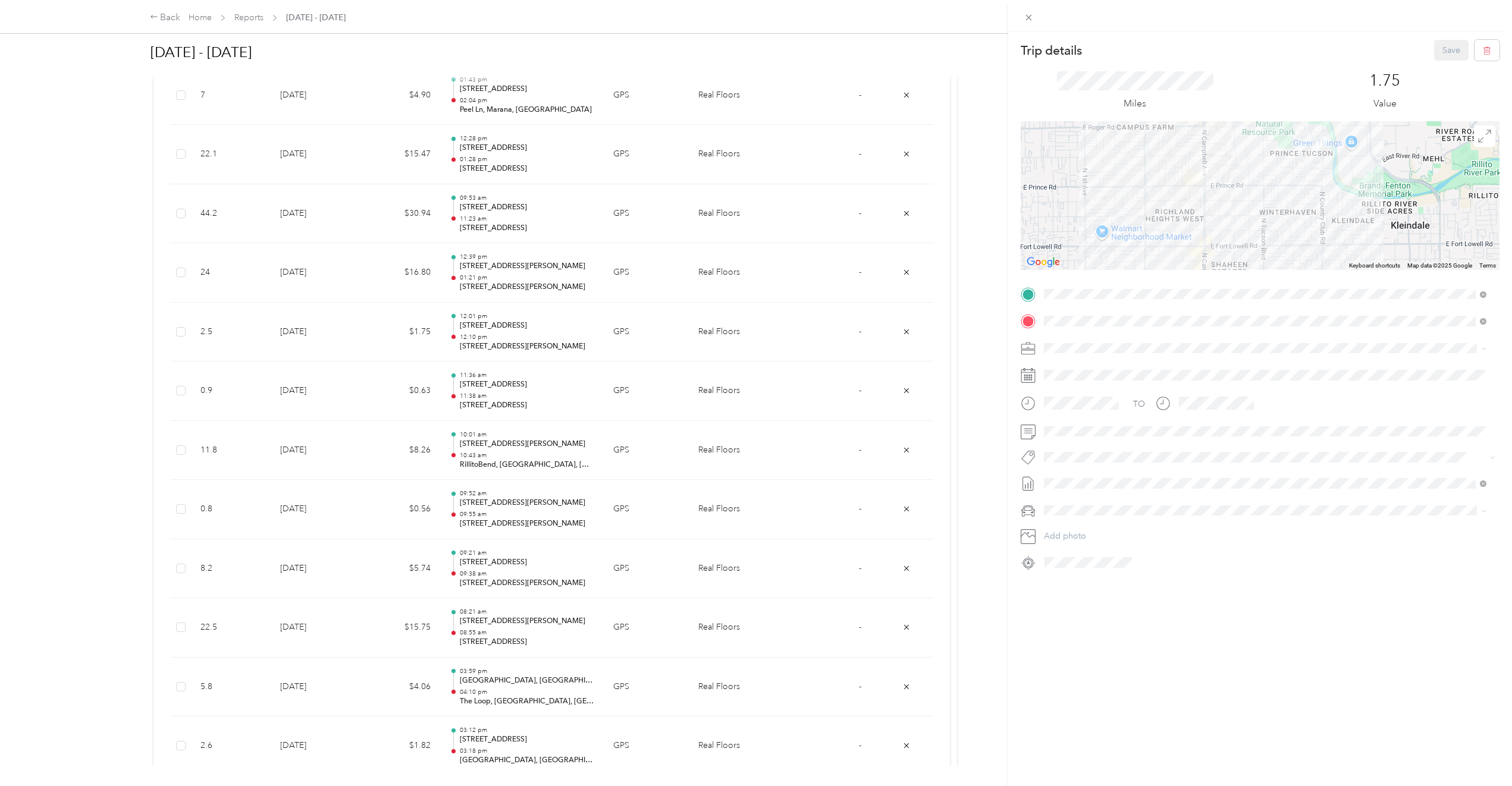
click at [626, 353] on div "Trip details Save This trip cannot be edited because it is either under review,…" at bounding box center [756, 393] width 1512 height 786
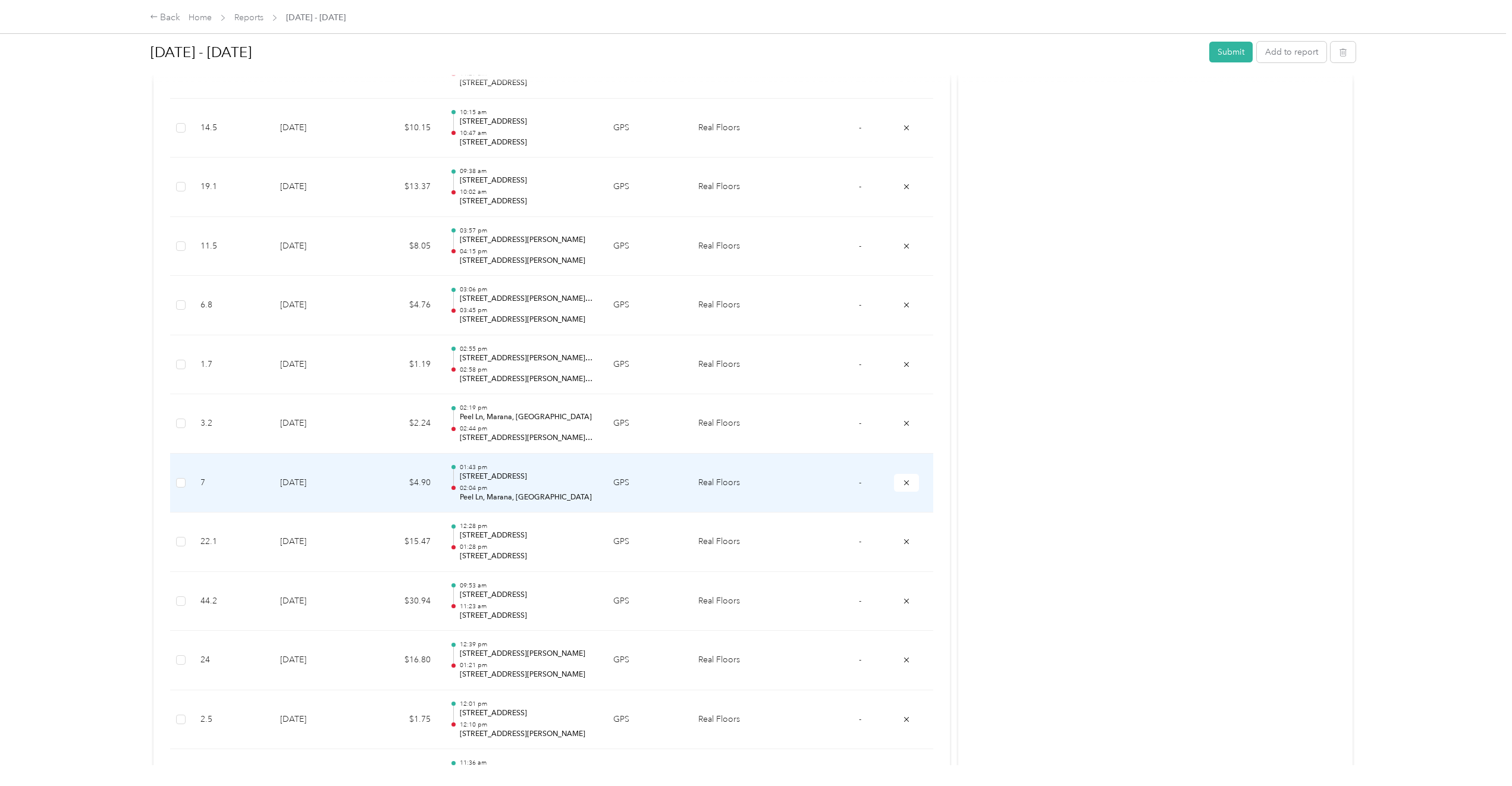
scroll to position [5648, 0]
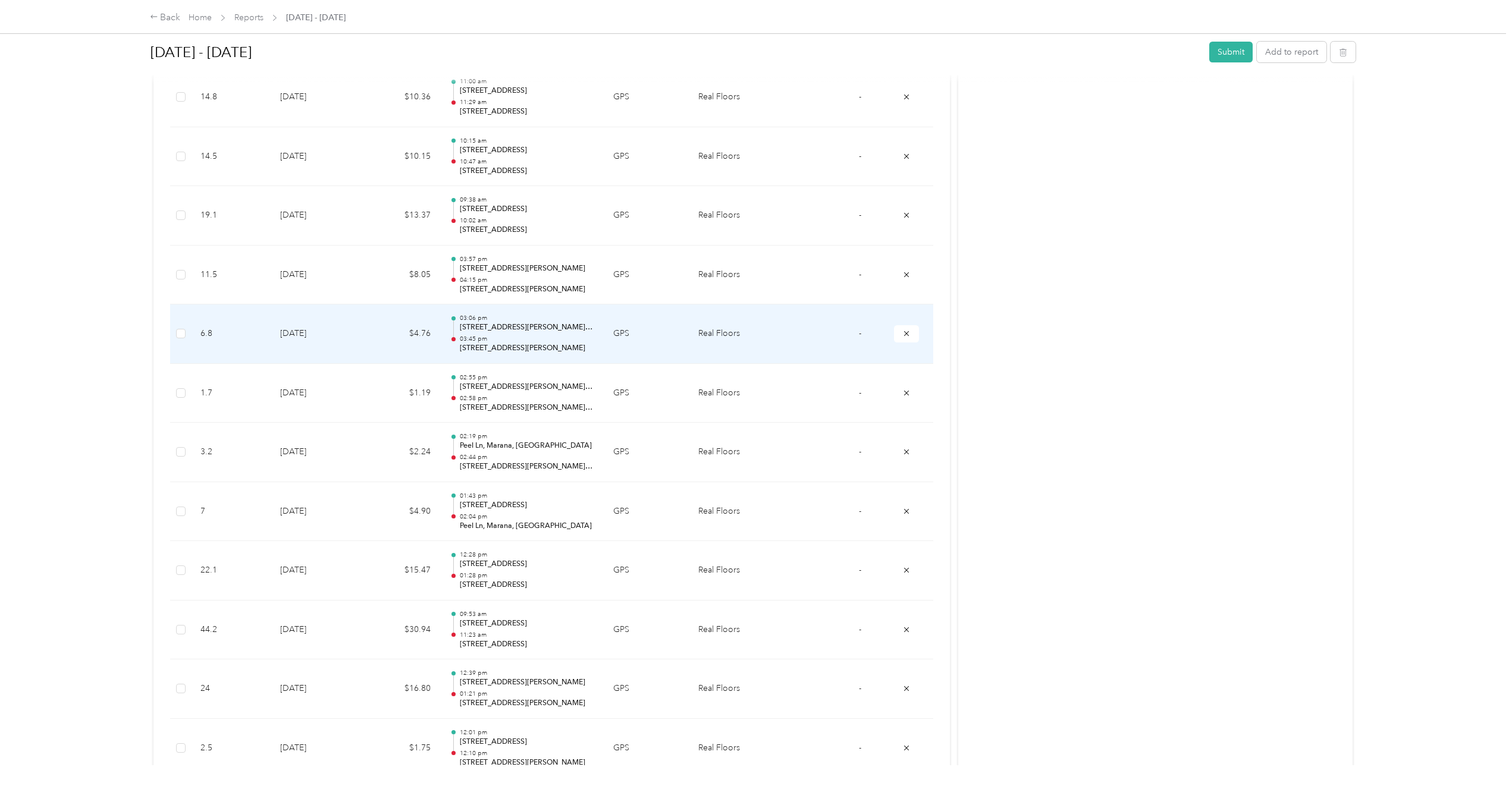
click at [536, 333] on p "7425 N Mona Lisa Rd, Tucson, AZ" at bounding box center [527, 328] width 135 height 11
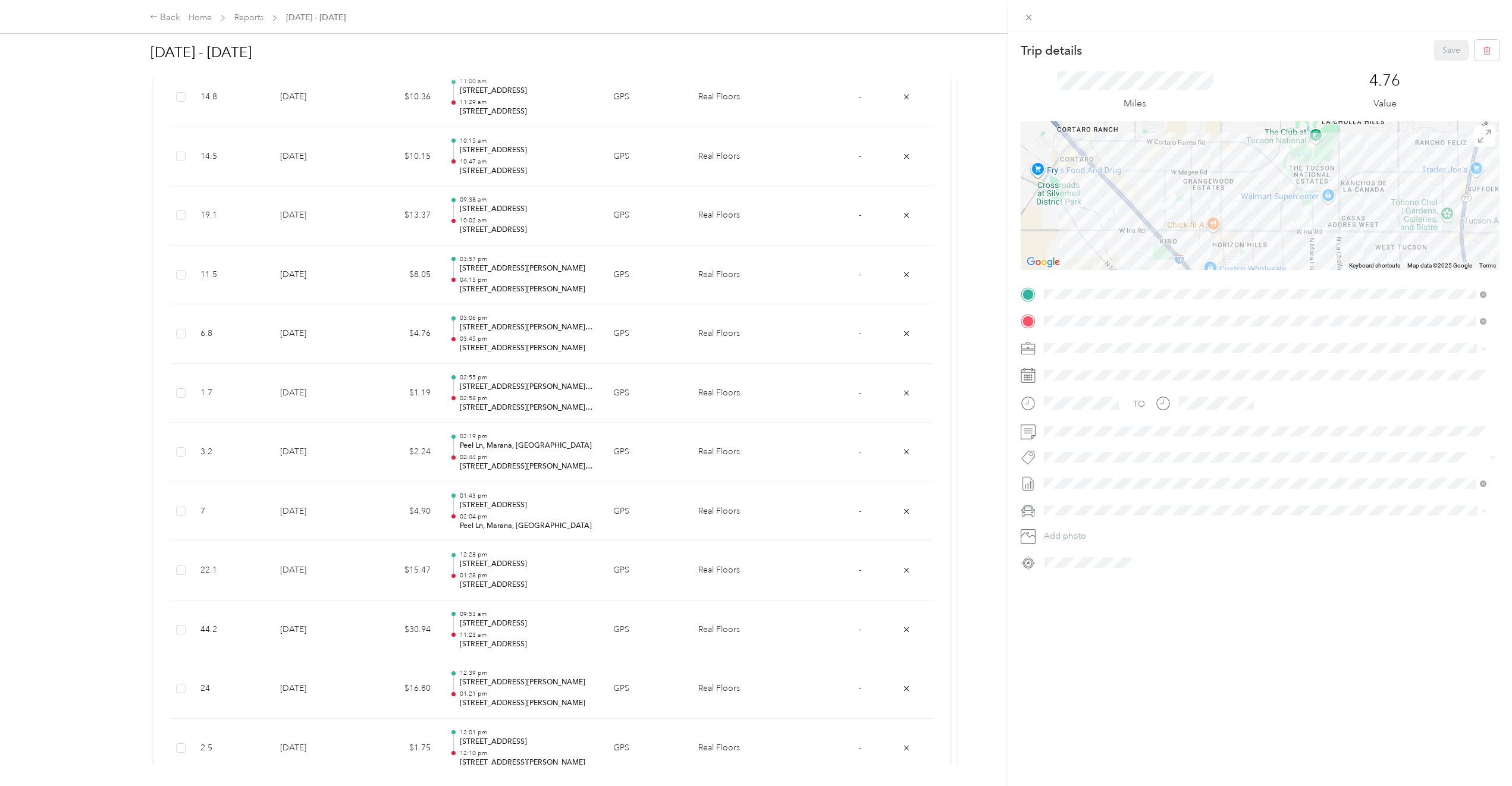
click at [481, 344] on div "Trip details Save This trip cannot be edited because it is either under review,…" at bounding box center [756, 393] width 1512 height 786
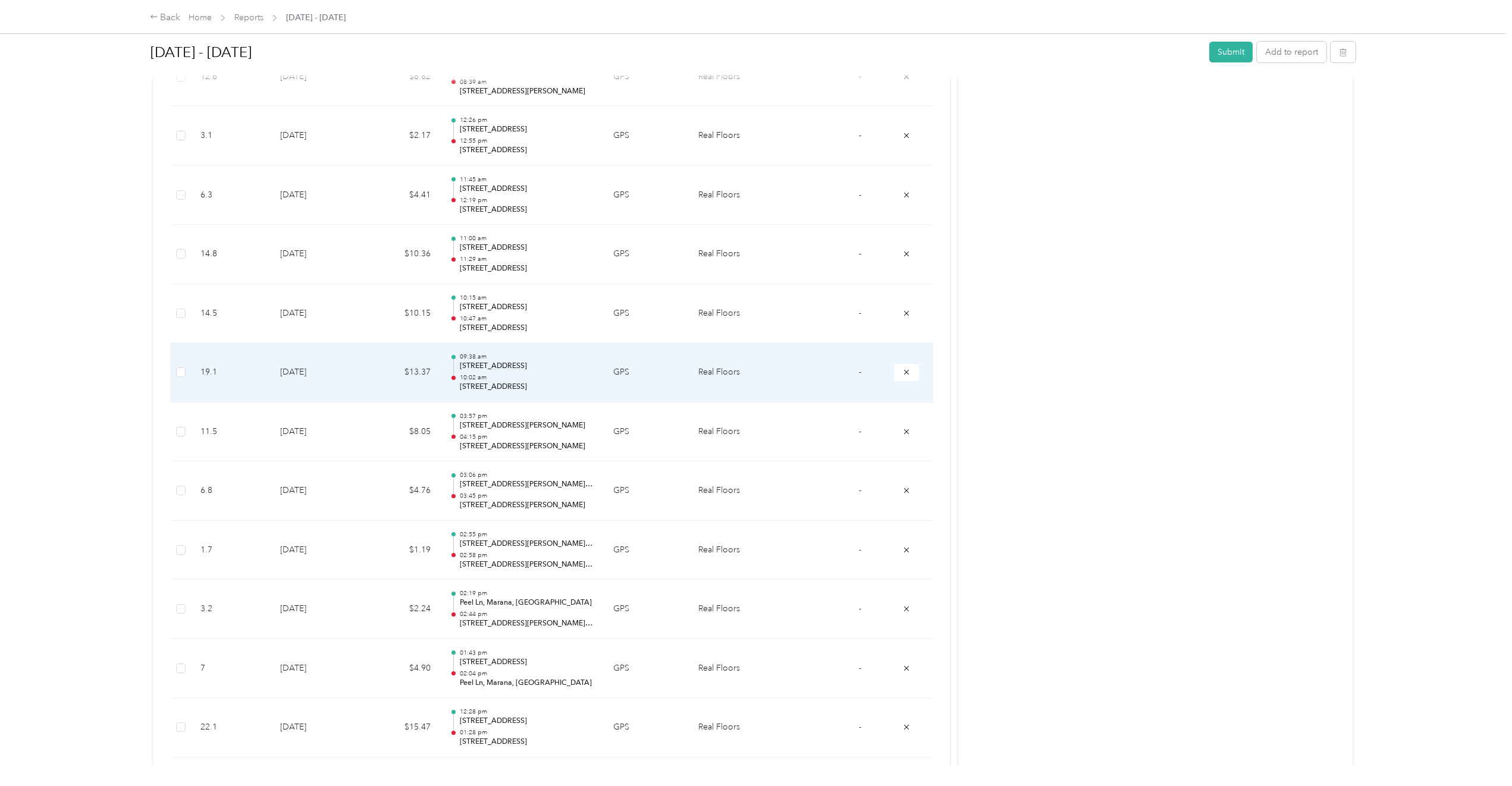
scroll to position [5469, 0]
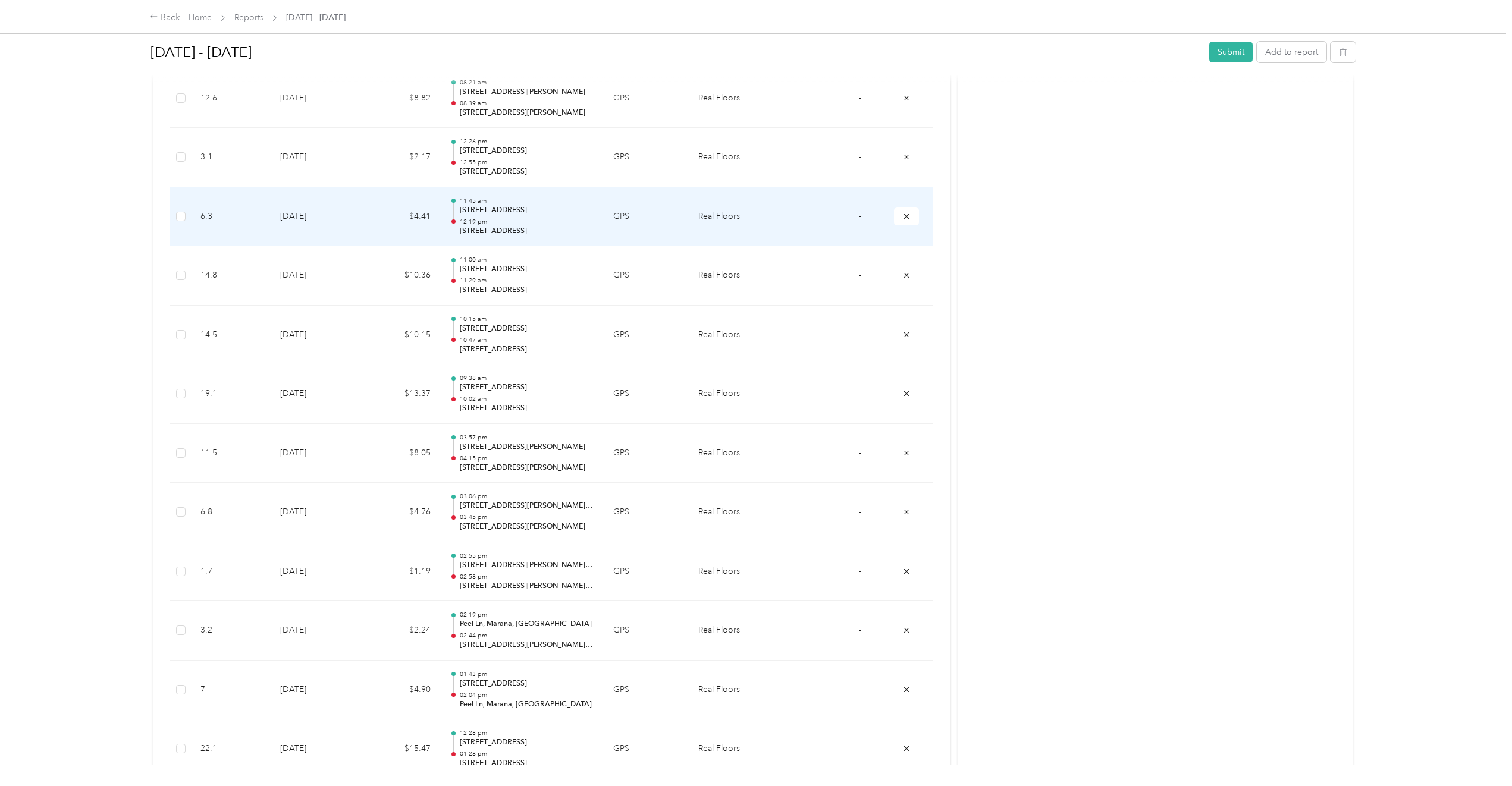
click at [555, 218] on p "12:19 pm" at bounding box center [527, 222] width 135 height 8
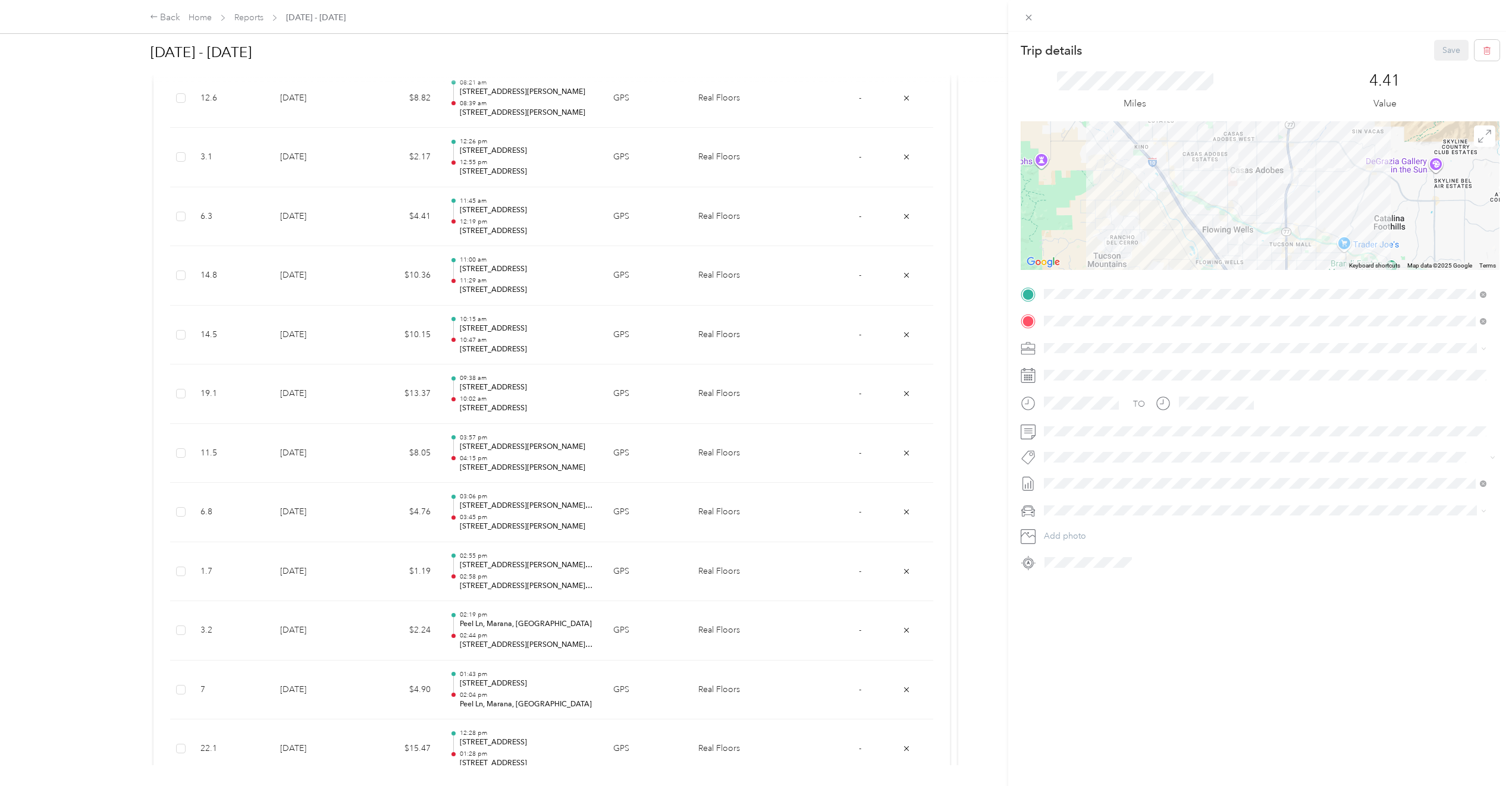
click at [552, 267] on div "Trip details Save This trip cannot be edited because it is either under review,…" at bounding box center [756, 393] width 1512 height 786
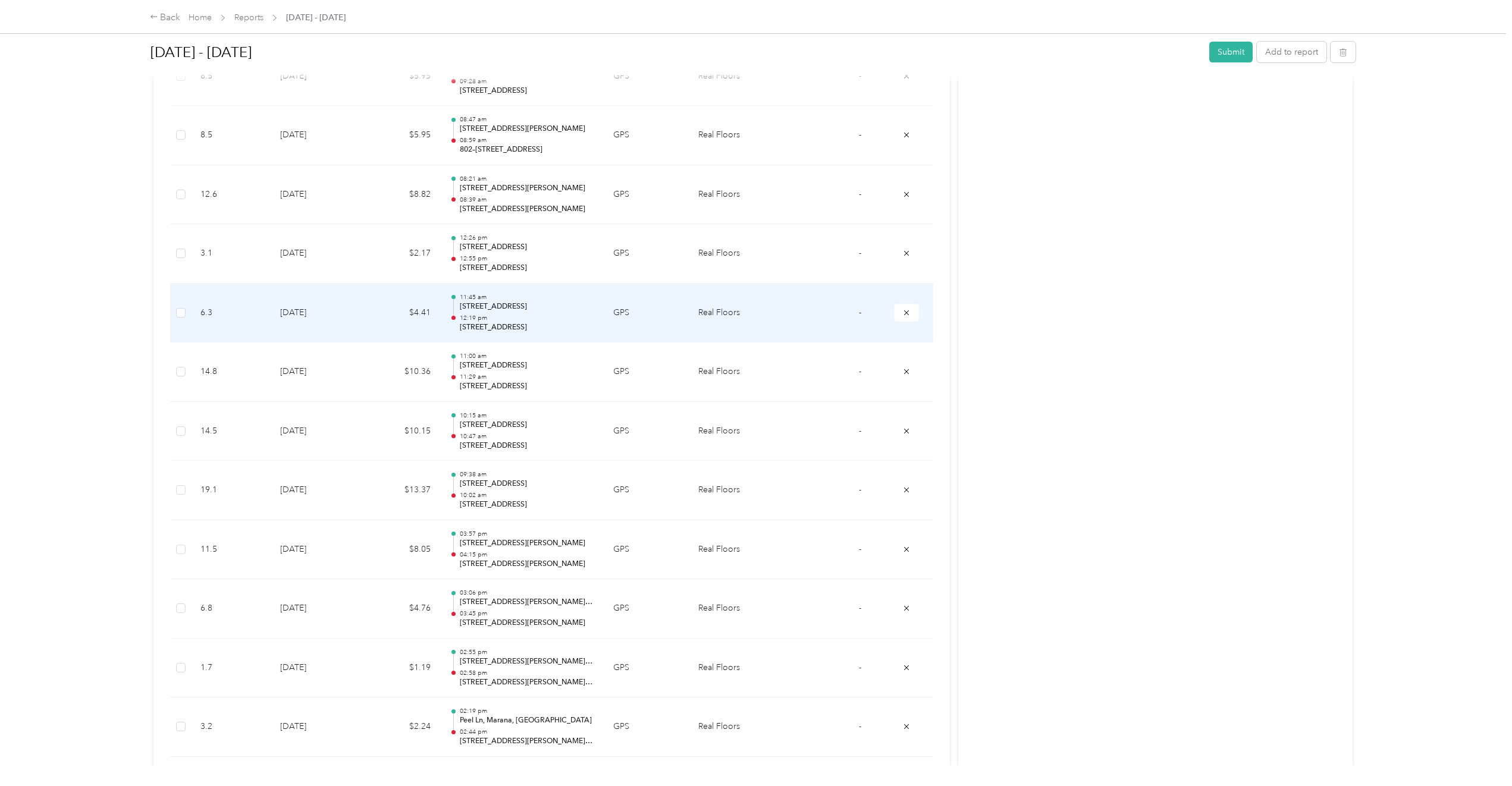
scroll to position [5350, 0]
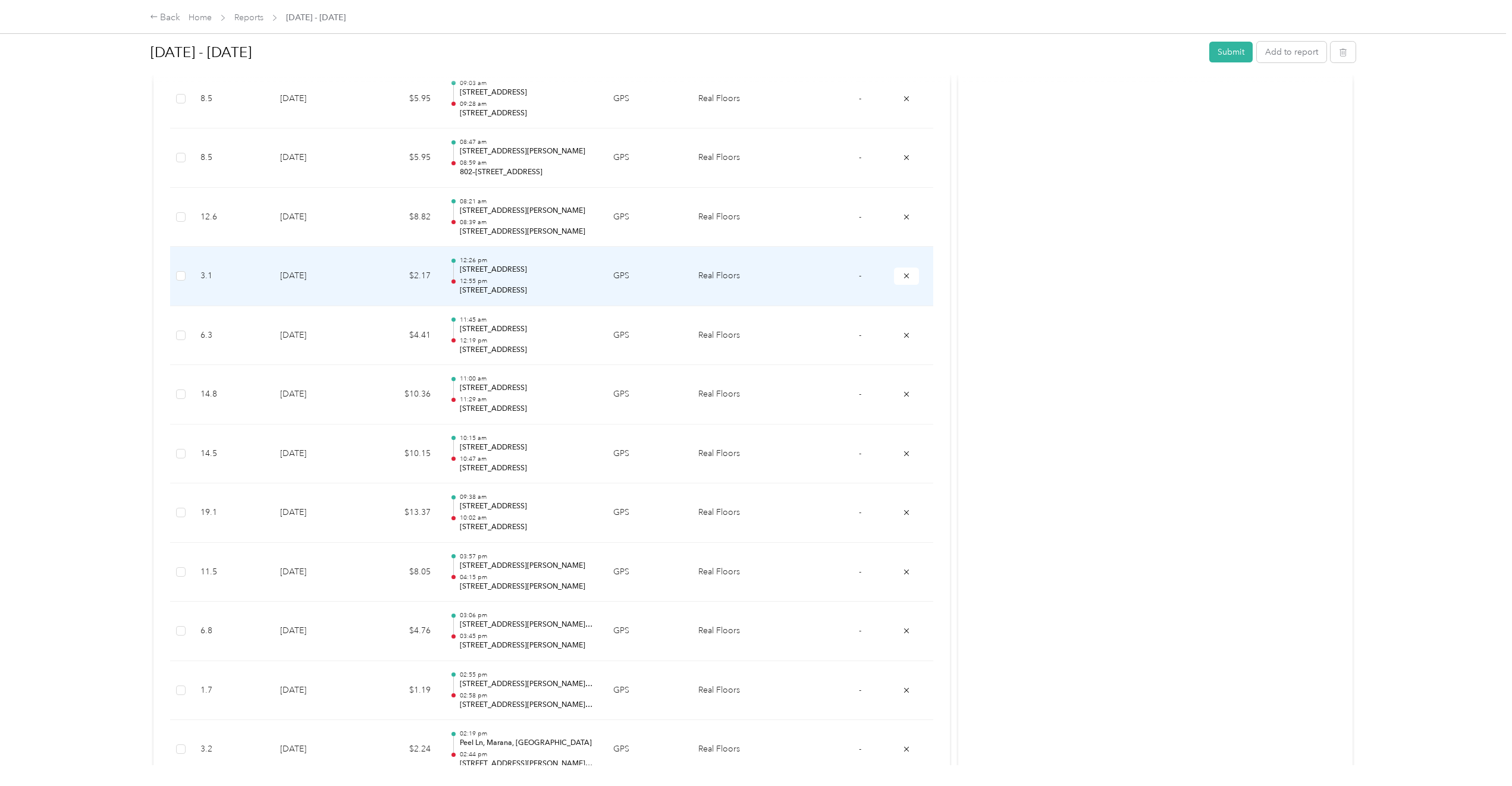
click at [535, 262] on p "12:26 pm" at bounding box center [527, 260] width 135 height 8
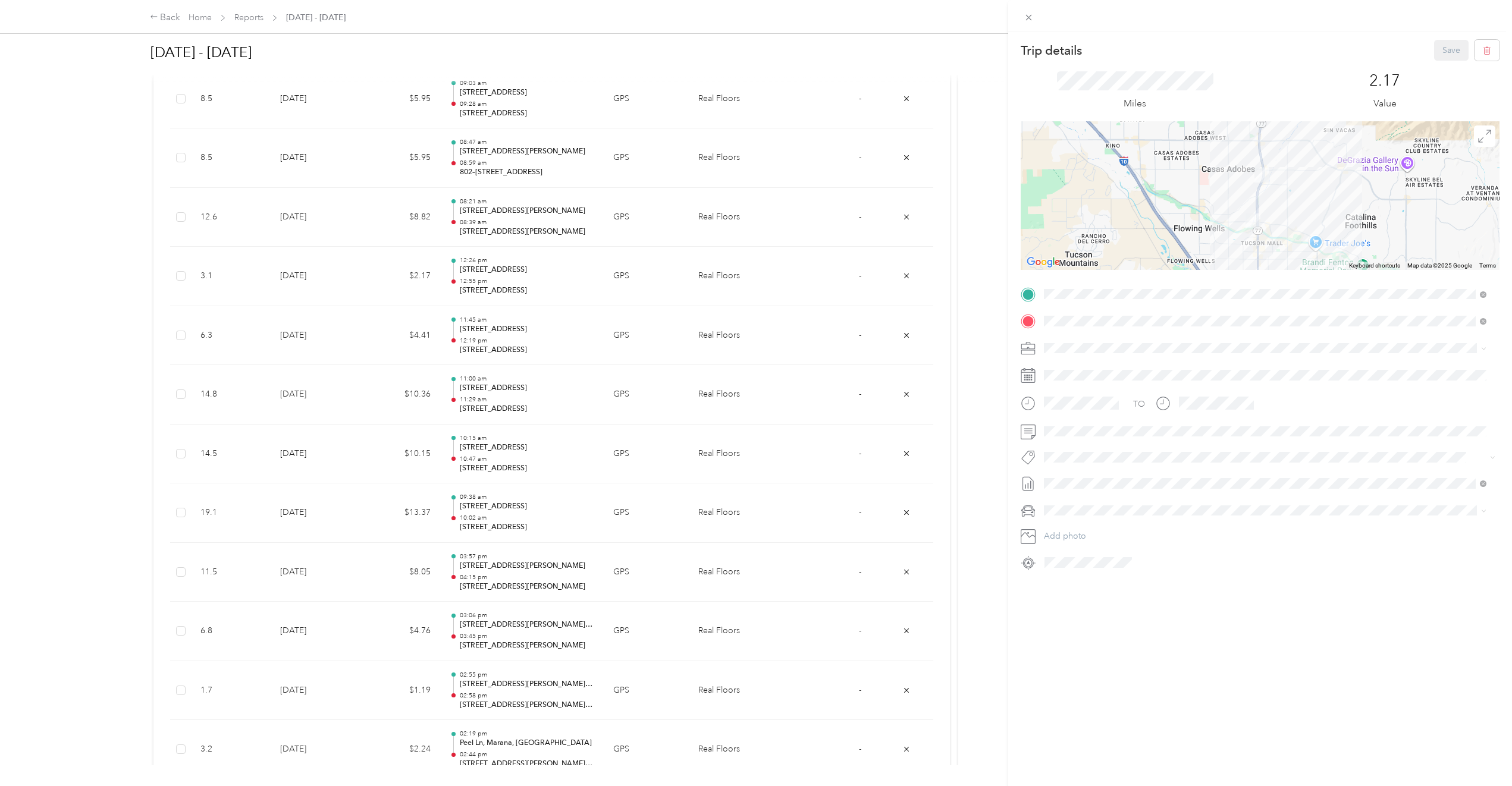
click at [534, 223] on div "Trip details Save This trip cannot be edited because it is either under review,…" at bounding box center [756, 393] width 1512 height 786
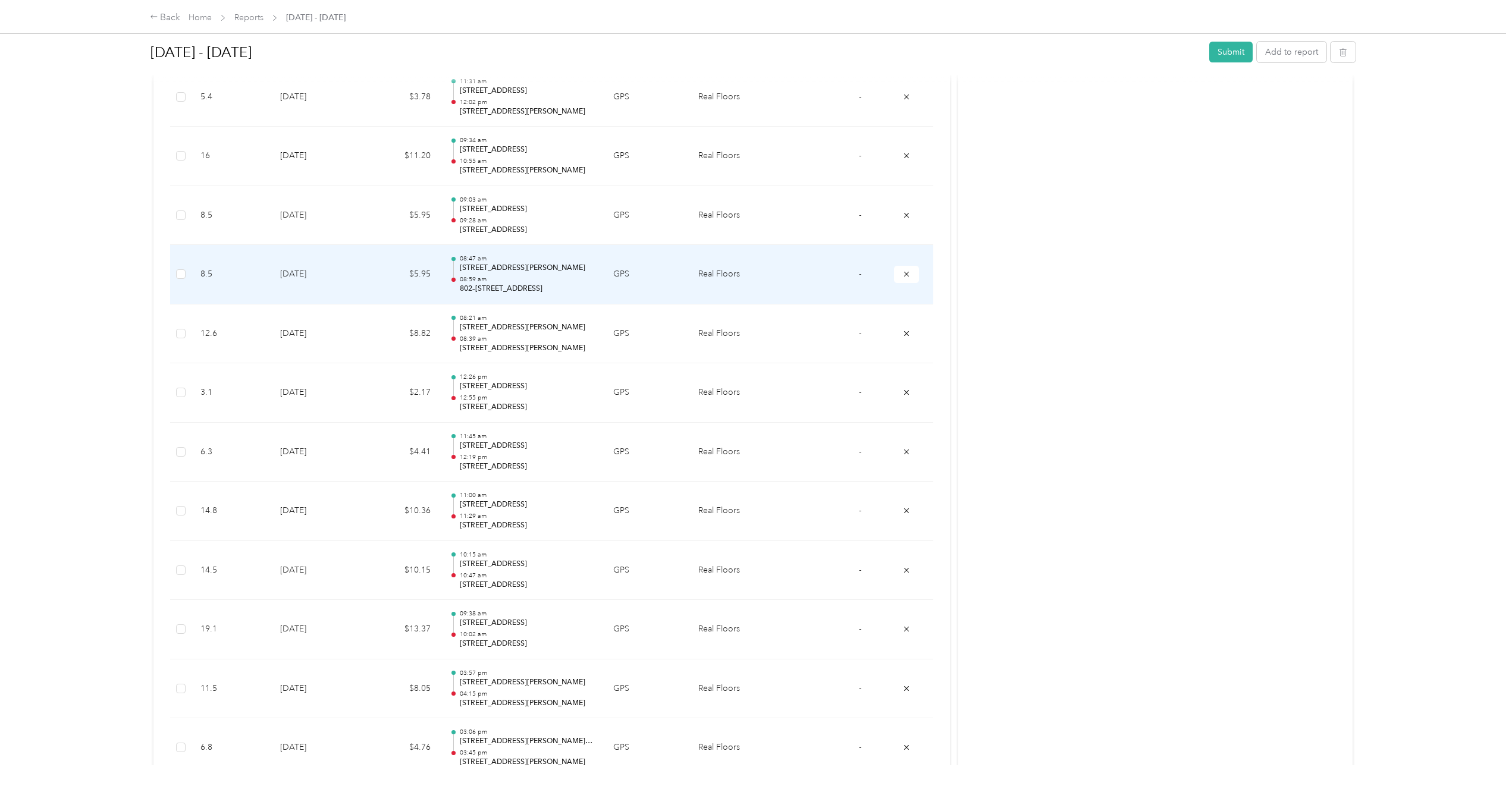
scroll to position [5232, 0]
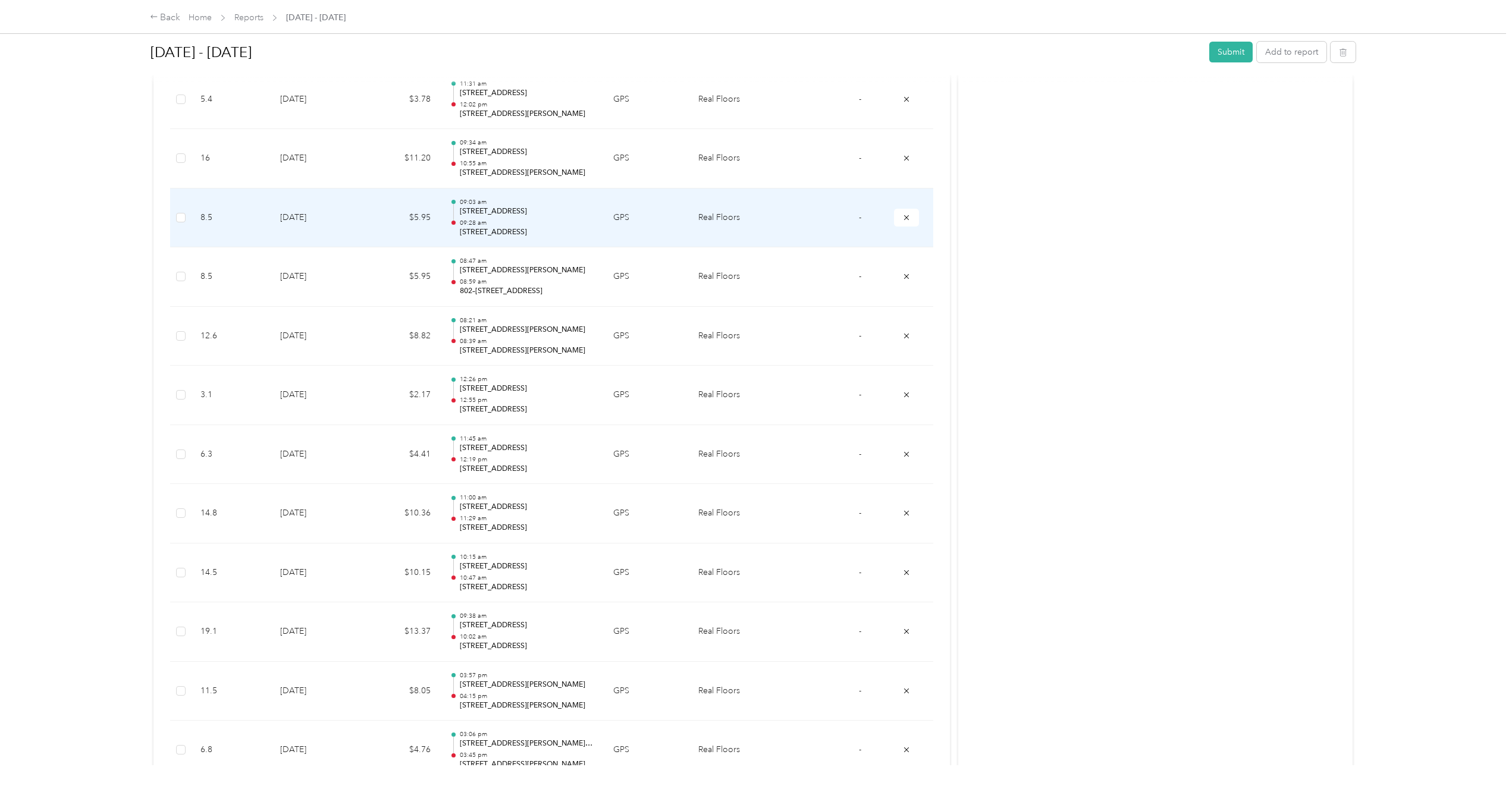
click at [531, 231] on p "1861 W Grant Rd, Tucson, AZ" at bounding box center [527, 233] width 135 height 11
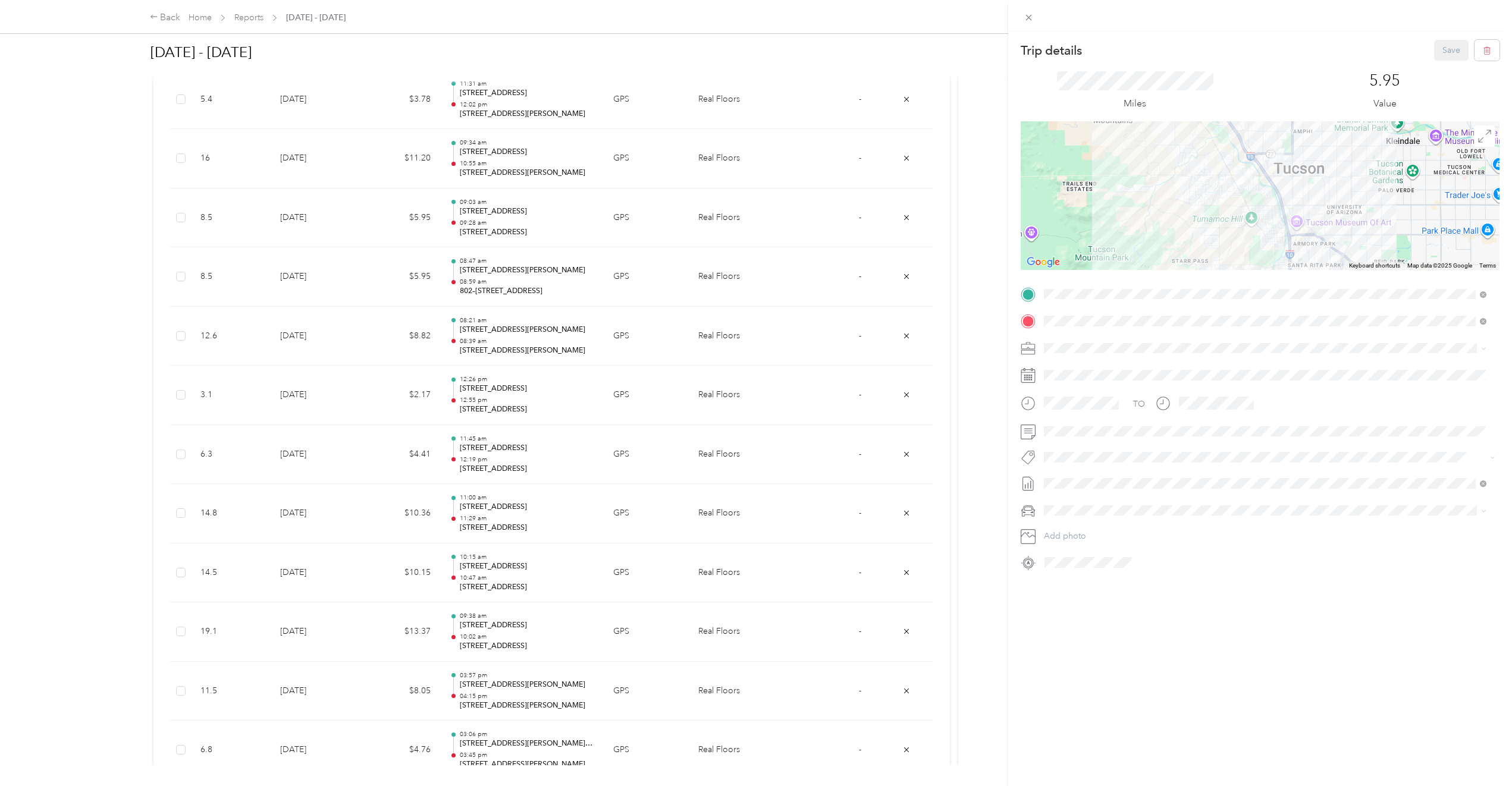
click at [518, 175] on div "Trip details Save This trip cannot be edited because it is either under review,…" at bounding box center [756, 393] width 1512 height 786
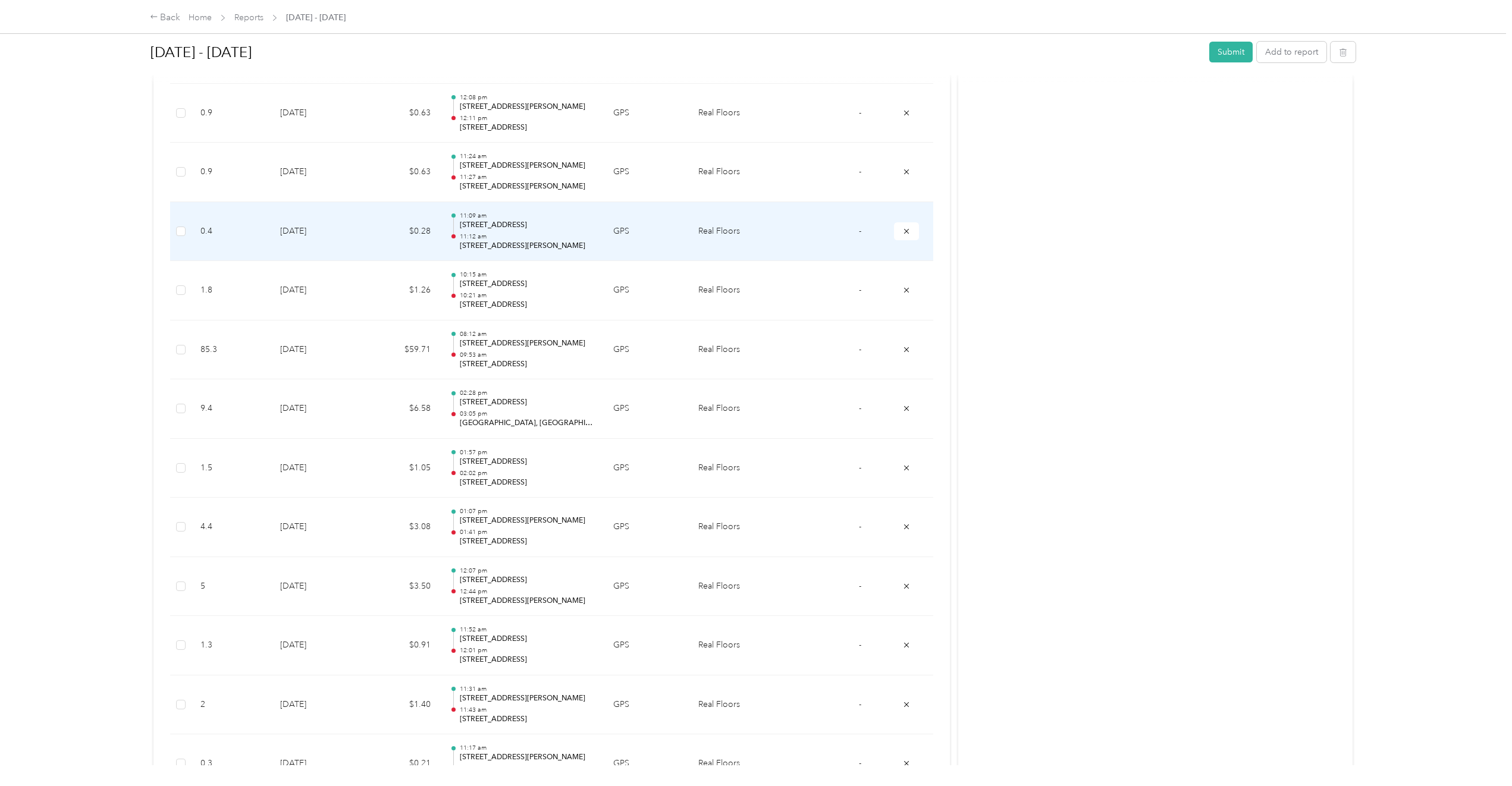
scroll to position [2438, 0]
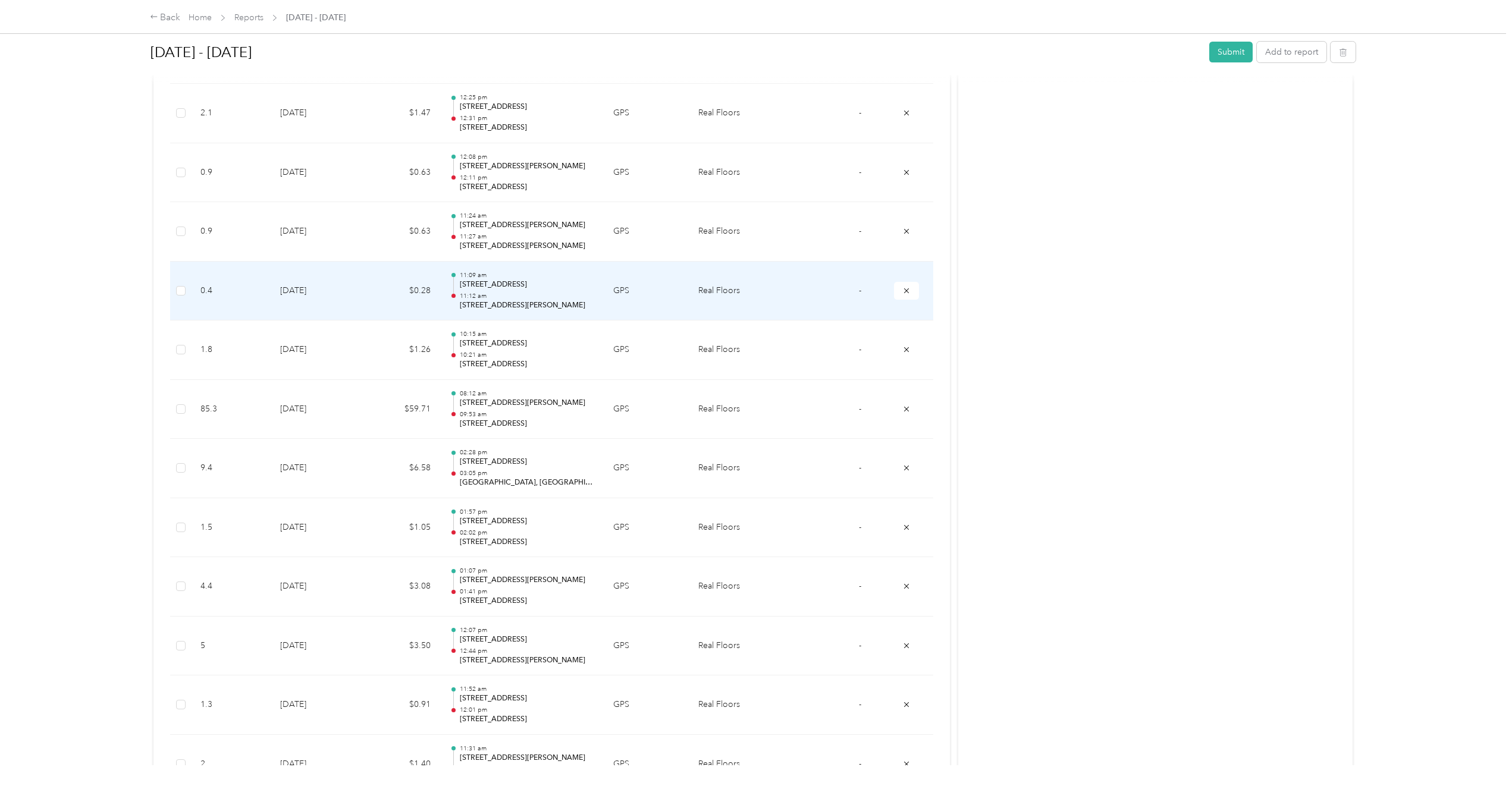
click at [530, 301] on p "600 E Charles Dr, Sierra Vista, AZ" at bounding box center [527, 306] width 135 height 11
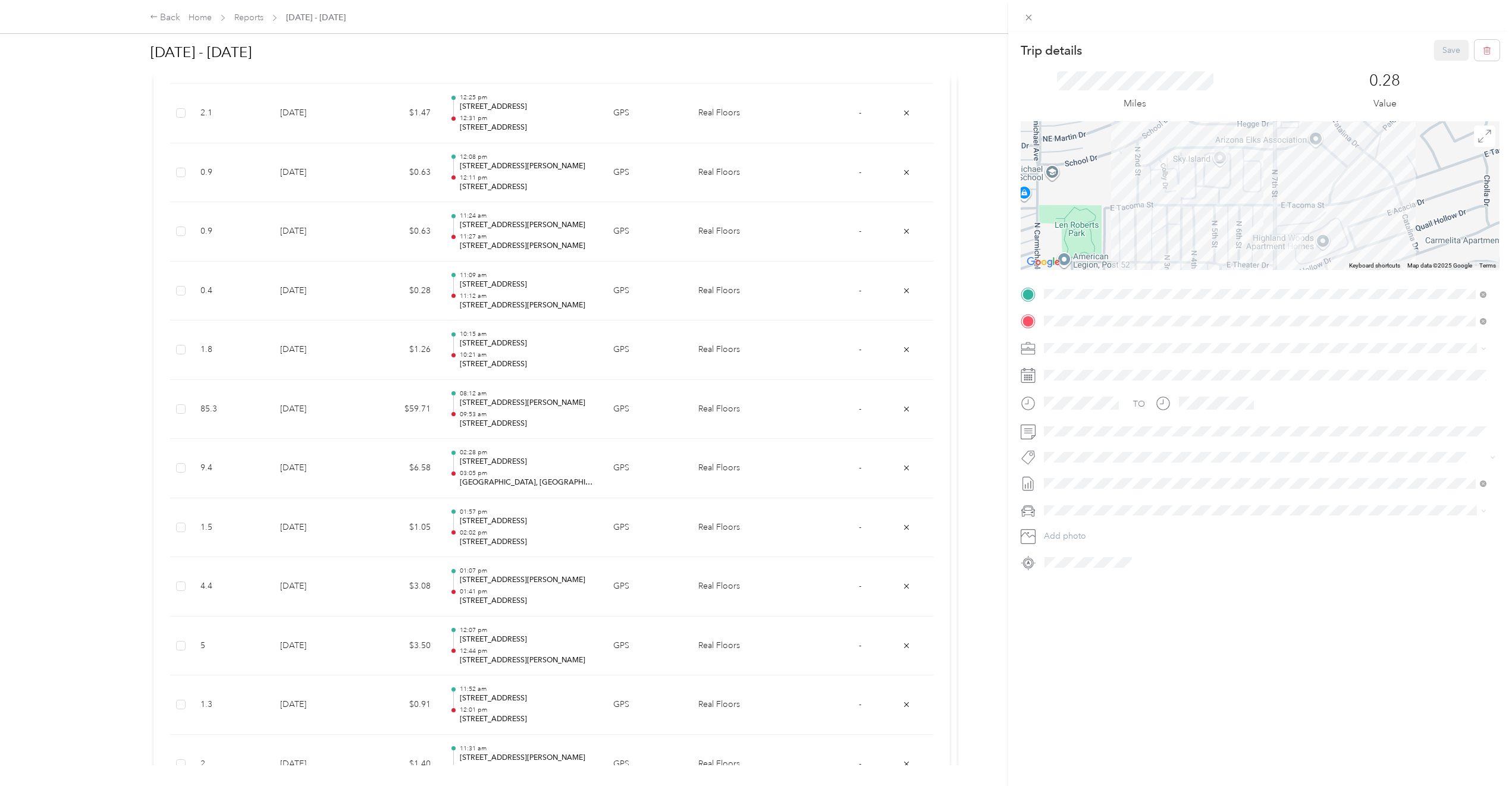
click at [534, 273] on div "Trip details Save This trip cannot be edited because it is either under review,…" at bounding box center [756, 393] width 1512 height 786
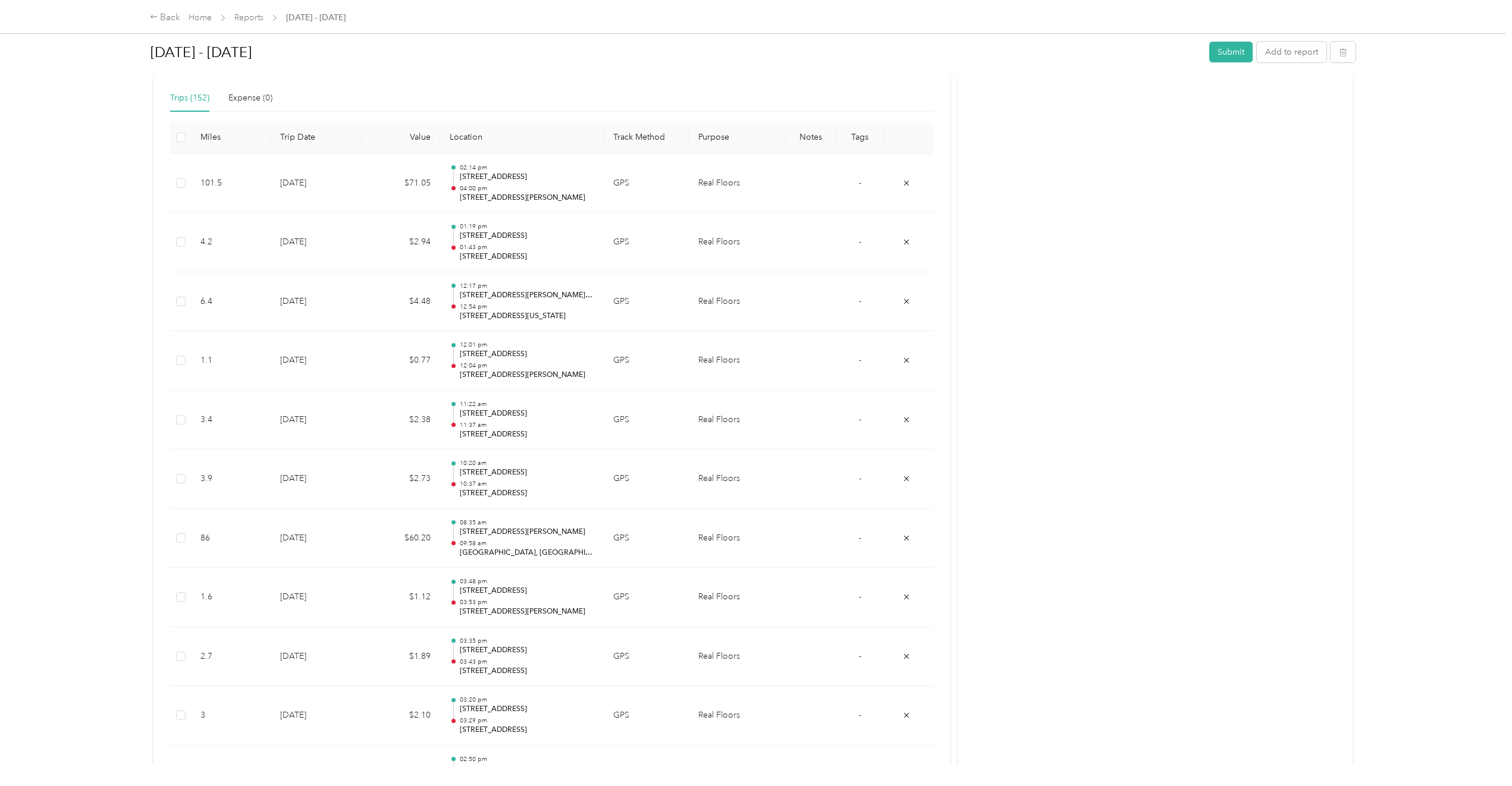
scroll to position [0, 0]
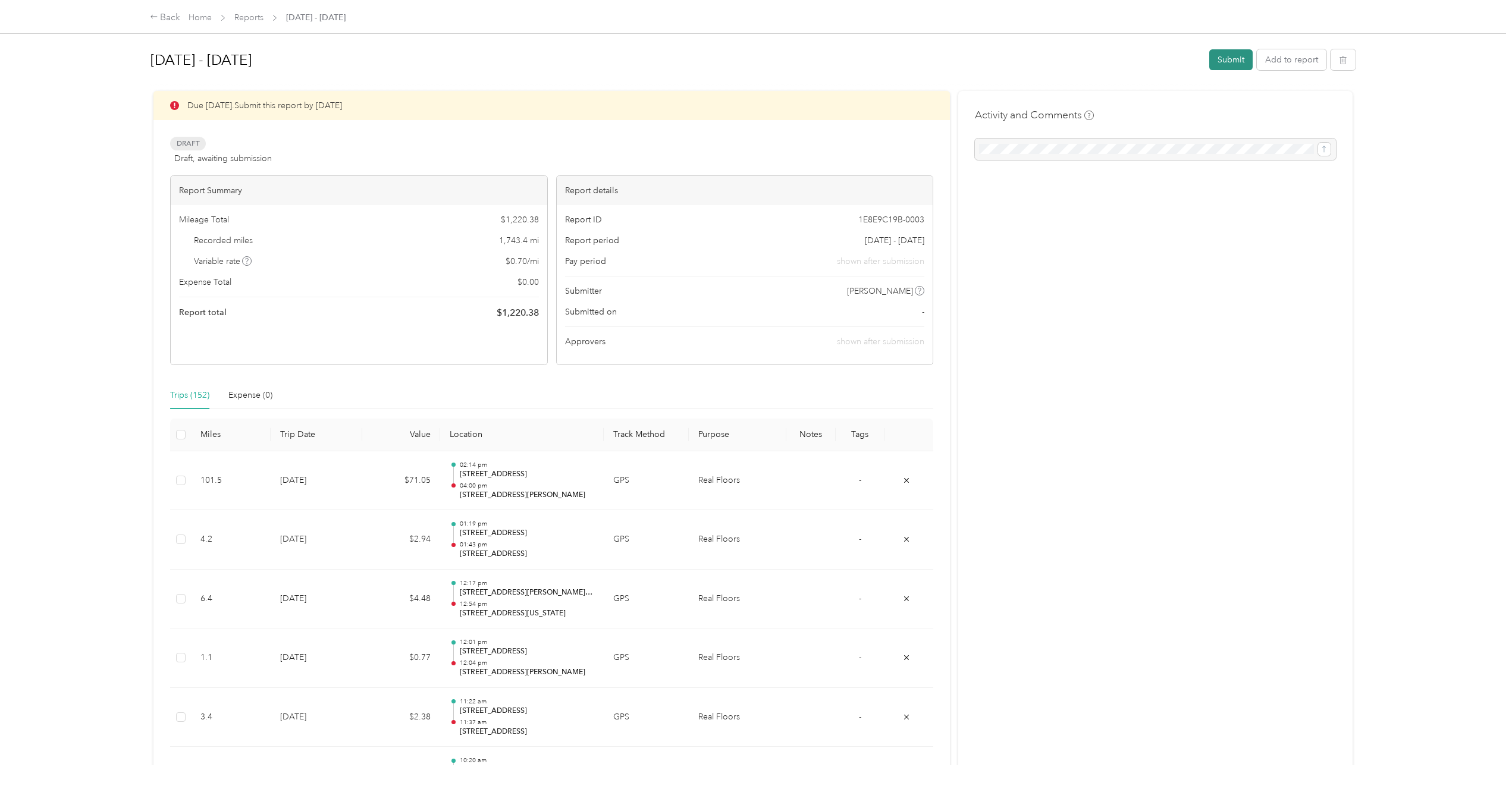
click at [1228, 60] on button "Submit" at bounding box center [1230, 60] width 43 height 21
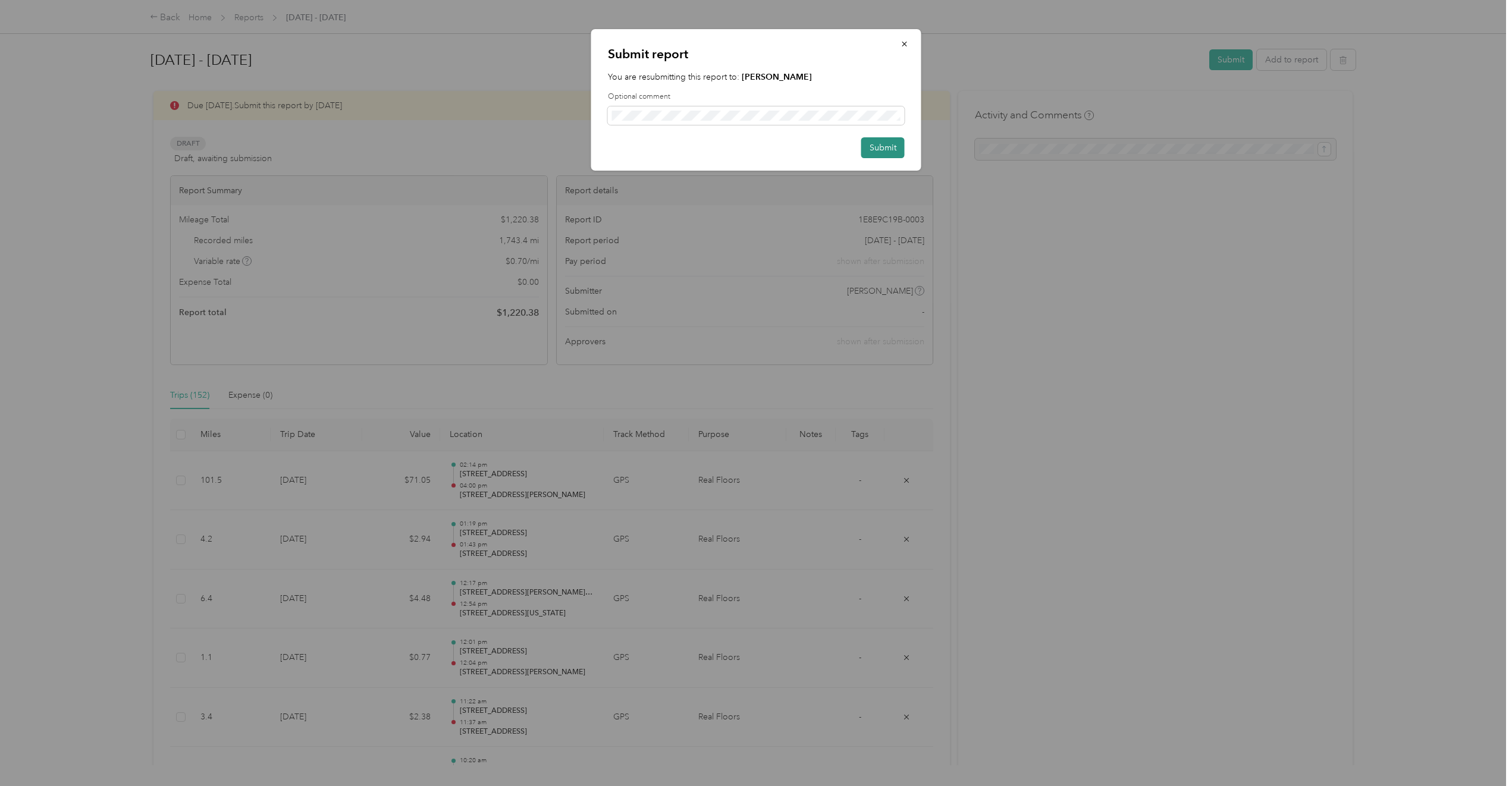
click at [888, 151] on button "Submit" at bounding box center [882, 147] width 43 height 21
